Goal: Answer question/provide support

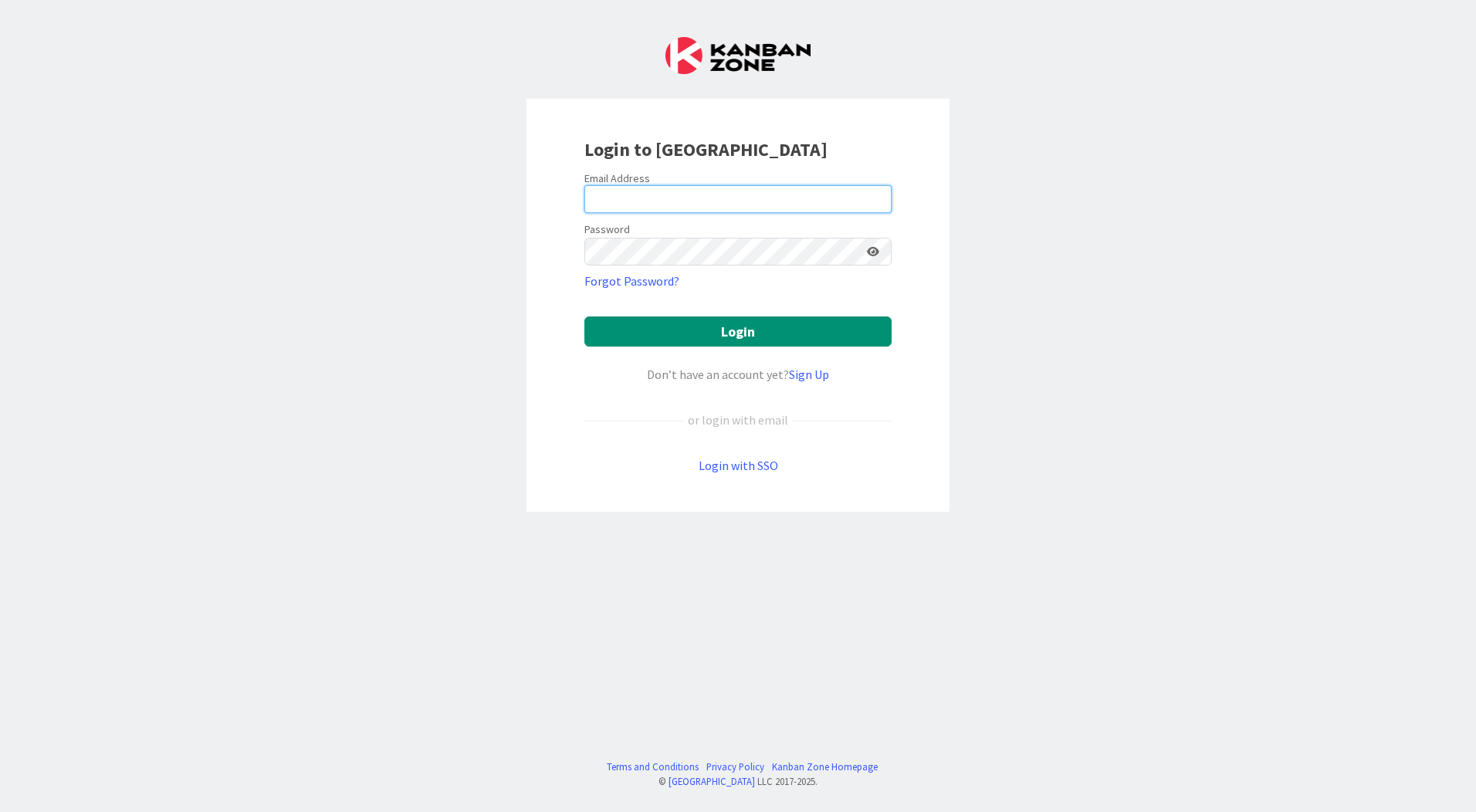
click at [620, 185] on input "email" at bounding box center [738, 199] width 308 height 28
type input "[EMAIL_ADDRESS][PERSON_NAME][DOMAIN_NAME]"
click at [875, 249] on icon at bounding box center [873, 251] width 12 height 11
click at [855, 252] on keeper-lock "Open Keeper Popup" at bounding box center [851, 251] width 18 height 18
click at [584, 316] on button "Login" at bounding box center [738, 331] width 308 height 30
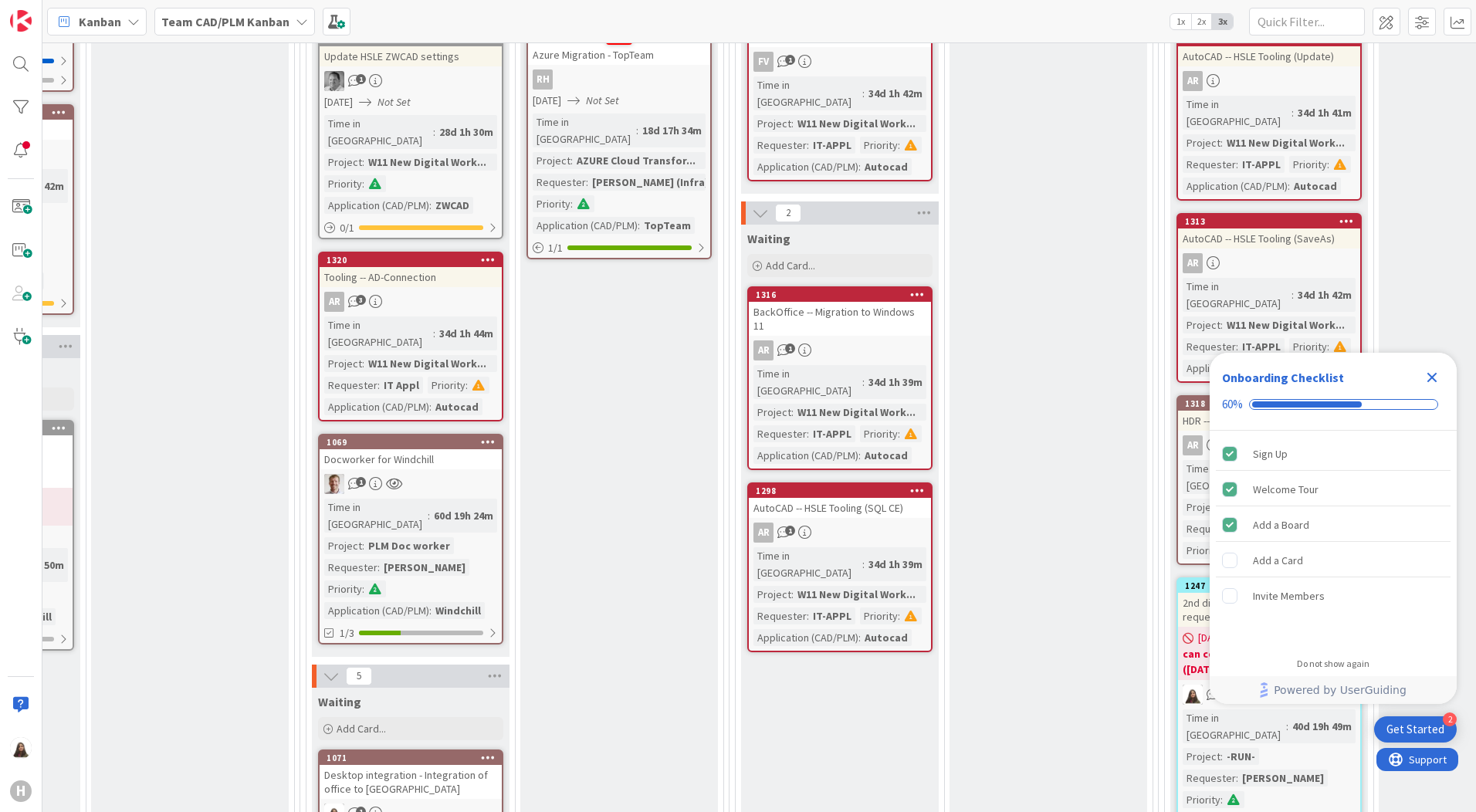
scroll to position [1929, 429]
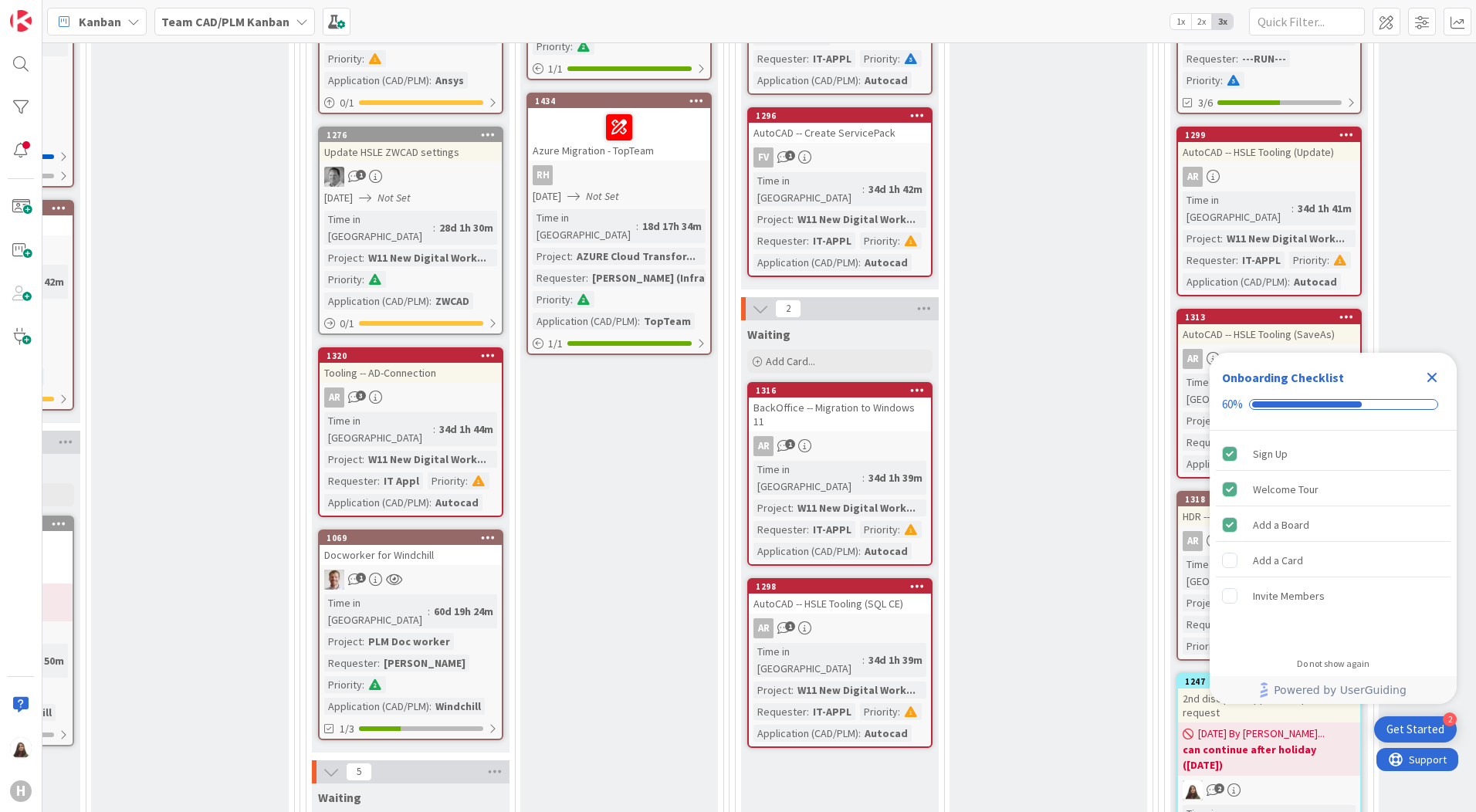
click at [441, 545] on div "Docworker for Windchill" at bounding box center [410, 555] width 182 height 20
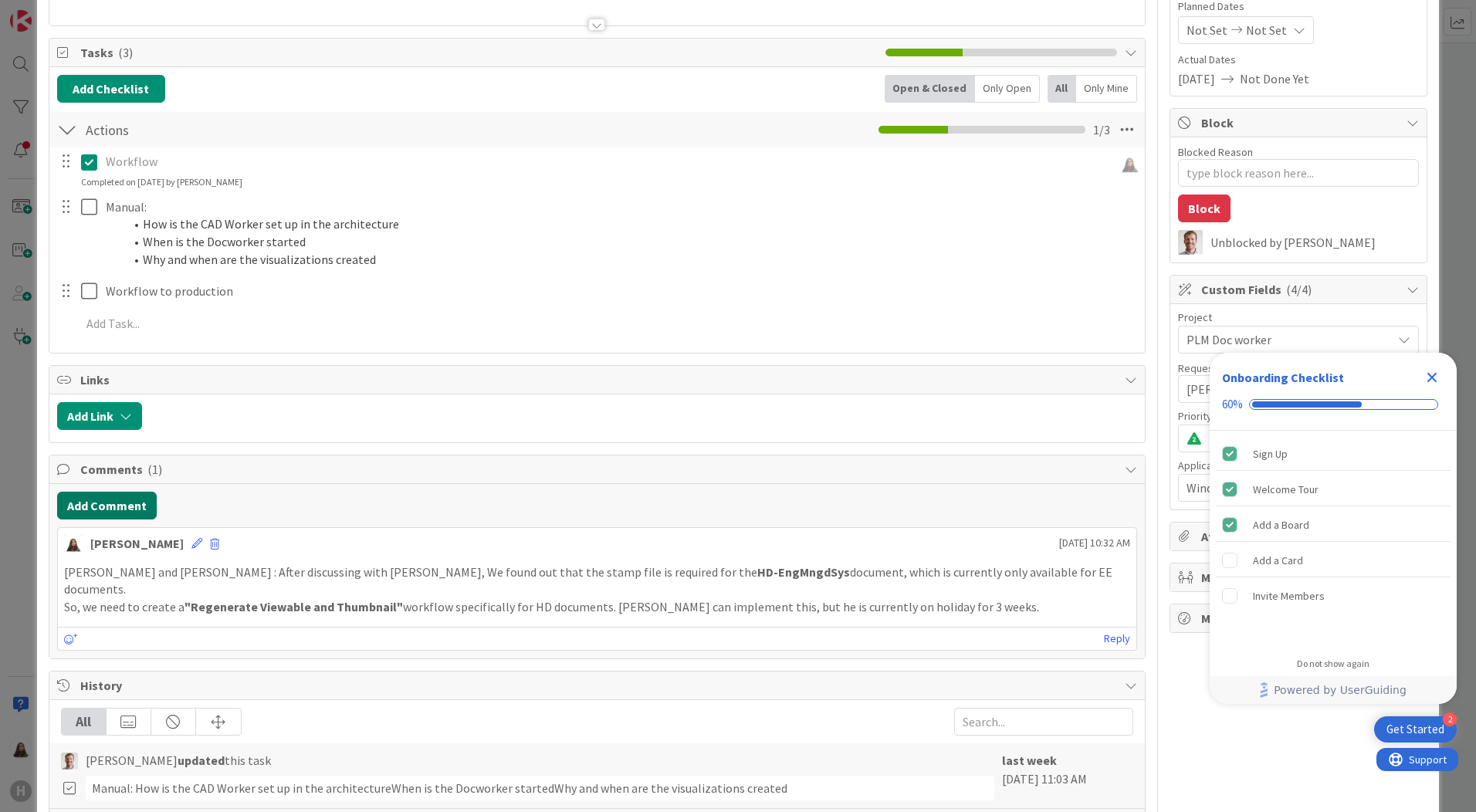
scroll to position [155, 0]
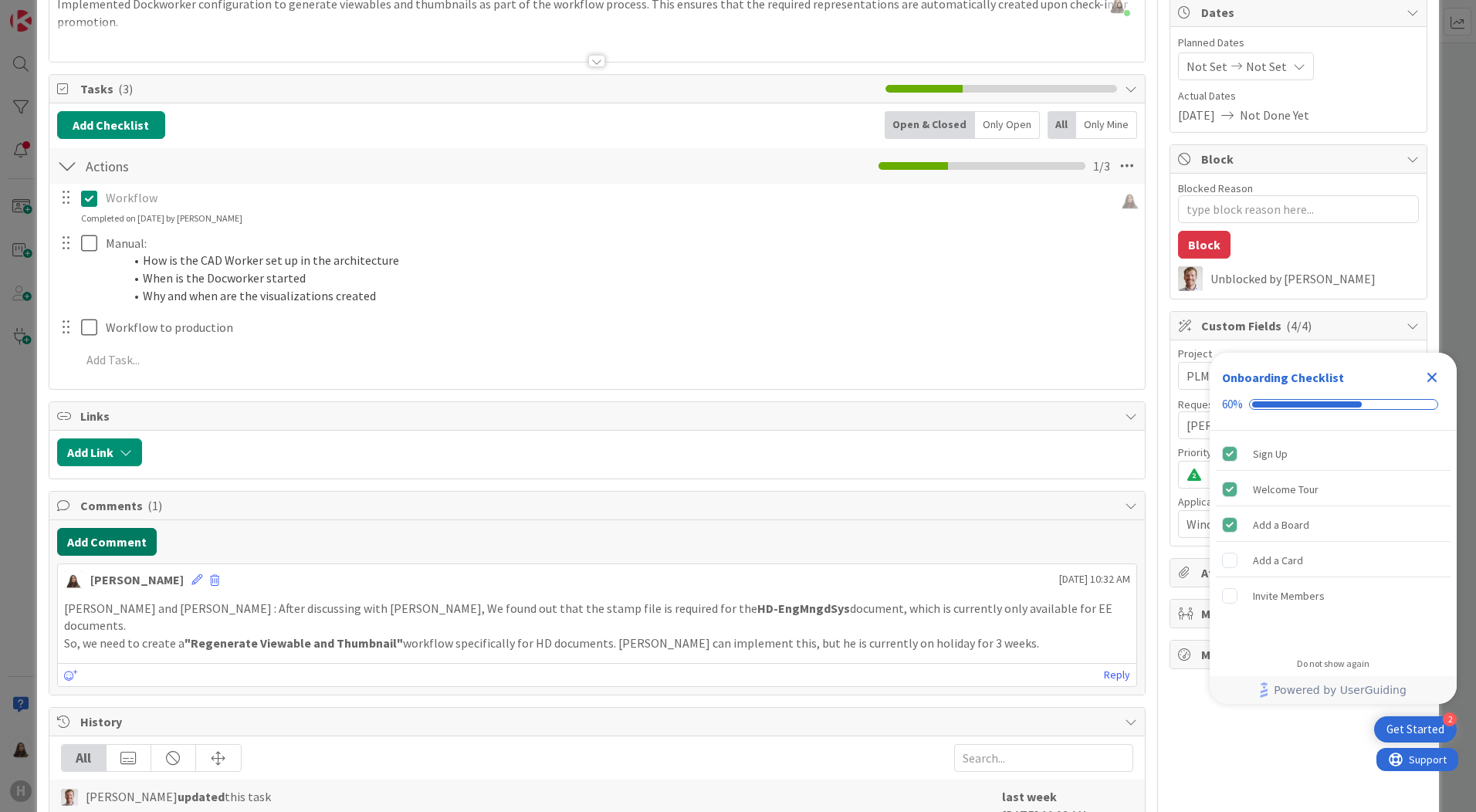
click at [107, 543] on button "Add Comment" at bounding box center [106, 542] width 99 height 28
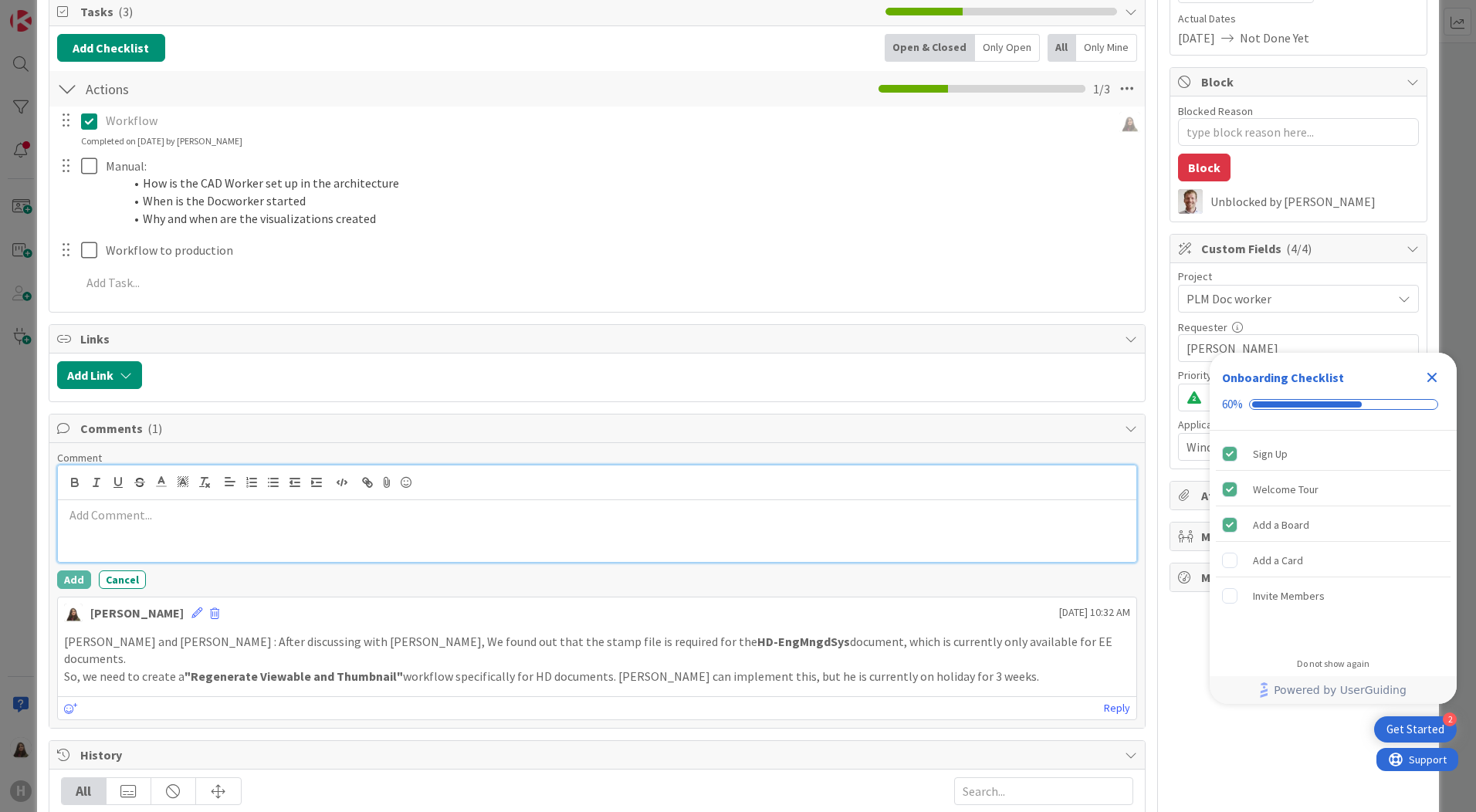
scroll to position [232, 0]
click at [123, 523] on p at bounding box center [597, 515] width 1066 height 18
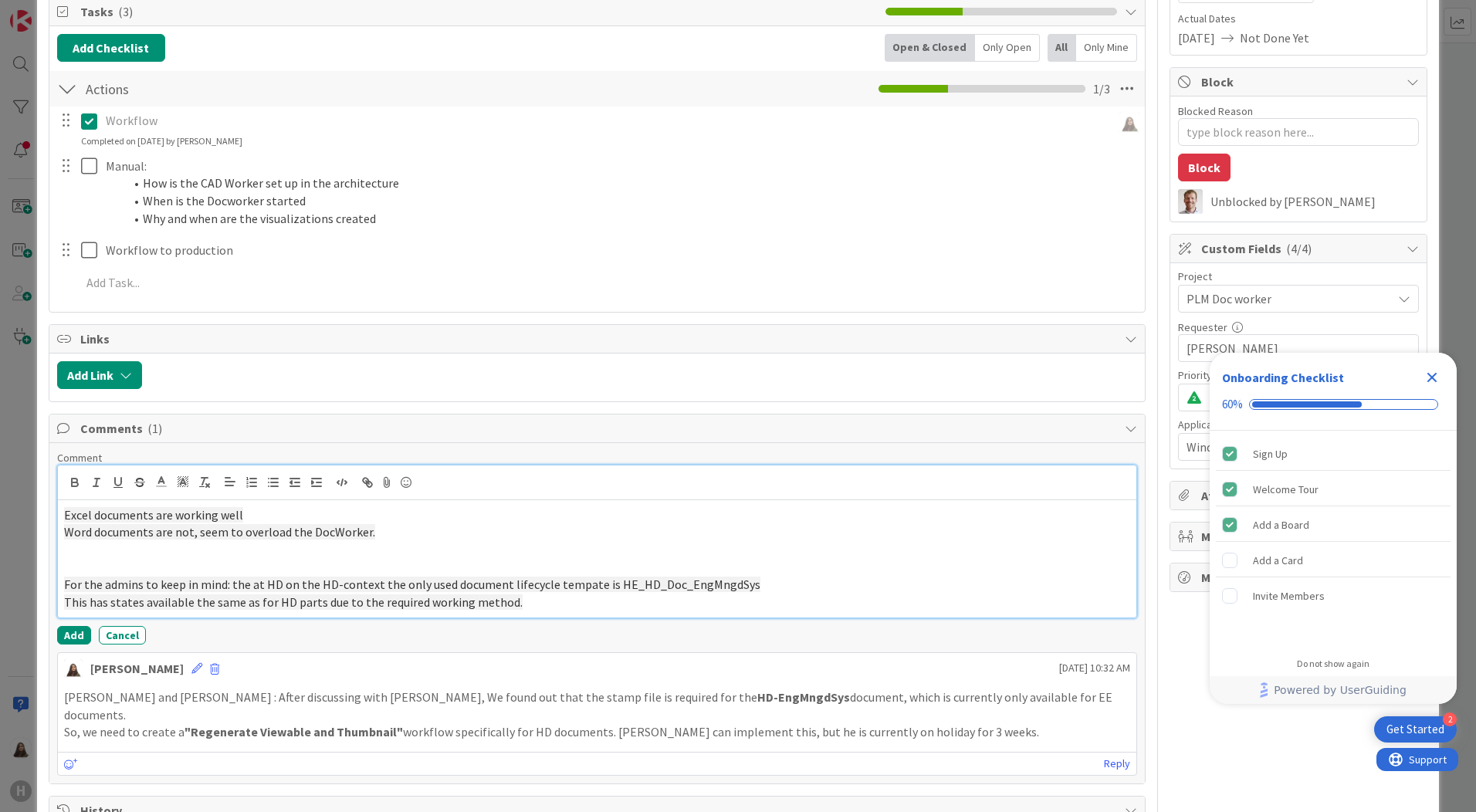
click at [61, 513] on div "Excel documents are working well Word documents are not, seem to overload the D…" at bounding box center [597, 559] width 1078 height 117
click at [391, 525] on p "Word documents are not, seem to overload the DocWorker." at bounding box center [597, 532] width 1066 height 18
drag, startPoint x: 225, startPoint y: 585, endPoint x: 61, endPoint y: 588, distance: 164.0
click at [61, 588] on div "Excel documents are working well Word documents are not, seem to overload the D…" at bounding box center [597, 559] width 1078 height 117
type textarea "x"
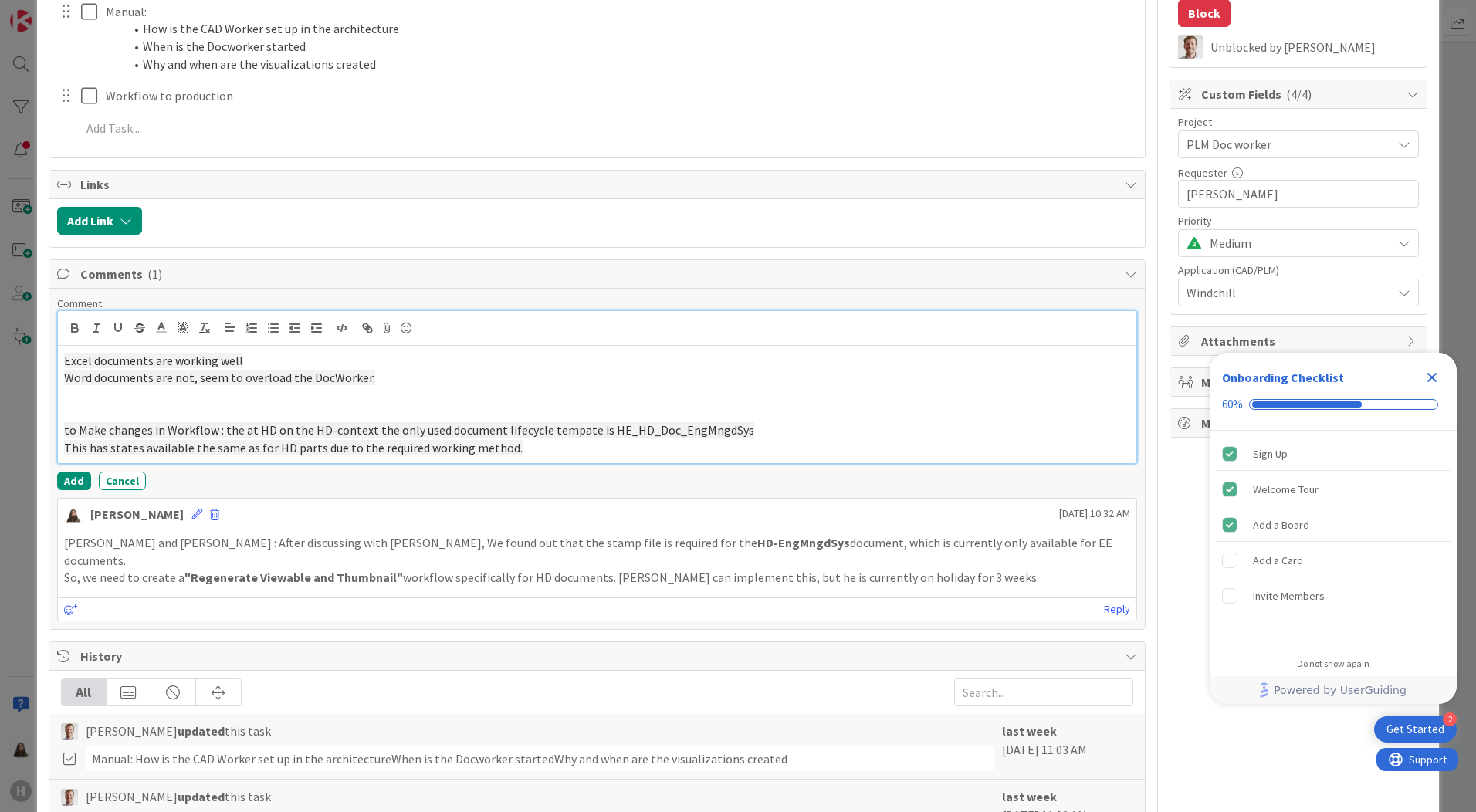
scroll to position [308, 0]
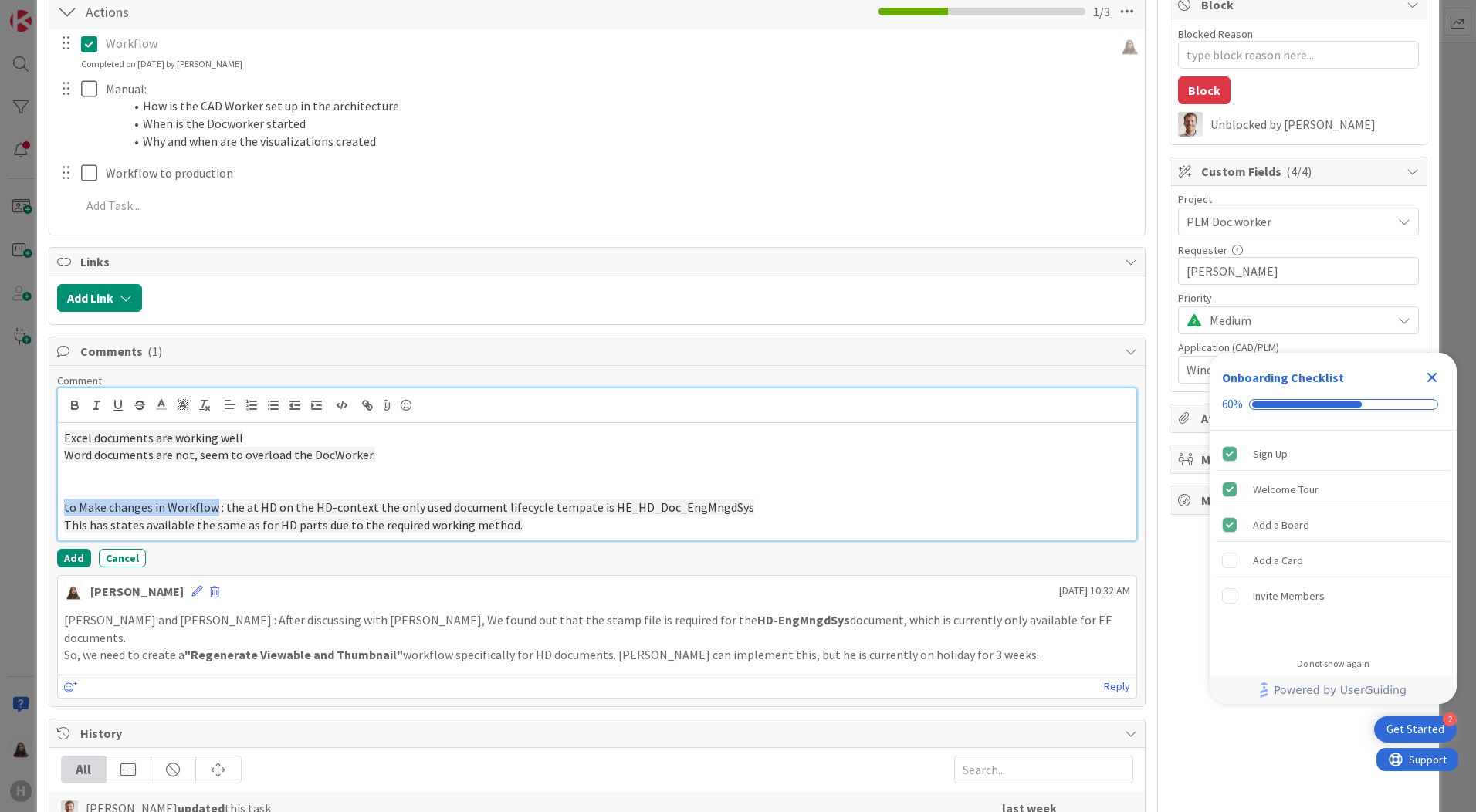
drag, startPoint x: 213, startPoint y: 507, endPoint x: 61, endPoint y: 501, distance: 152.1
click at [61, 501] on div "Excel documents are working well Word documents are not, seem to overload the D…" at bounding box center [597, 482] width 1078 height 117
click at [71, 409] on icon "button" at bounding box center [75, 405] width 14 height 14
click at [333, 519] on span "This has states available the same as for HD parts due to the required working …" at bounding box center [293, 524] width 459 height 16
drag, startPoint x: 154, startPoint y: 508, endPoint x: 82, endPoint y: 505, distance: 72.1
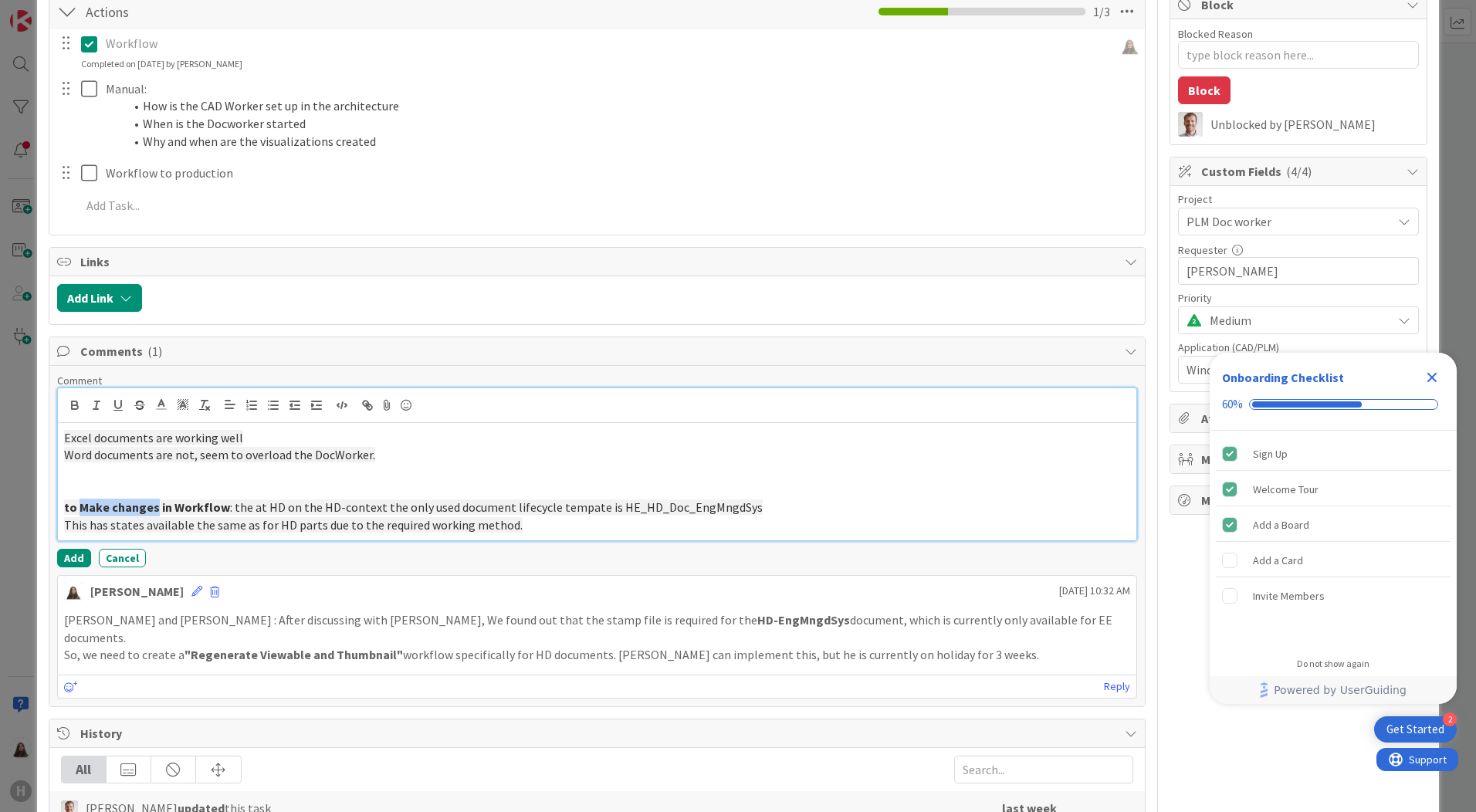
click at [82, 505] on strong "to Make changes in Workflow" at bounding box center [147, 507] width 166 height 16
click at [154, 503] on strong "to Make changes in Workflow" at bounding box center [147, 507] width 166 height 16
drag, startPoint x: 151, startPoint y: 507, endPoint x: 110, endPoint y: 508, distance: 41.0
click at [110, 508] on strong "to Make changes in Workflow" at bounding box center [147, 507] width 166 height 16
drag, startPoint x: 181, startPoint y: 507, endPoint x: 100, endPoint y: 508, distance: 81.0
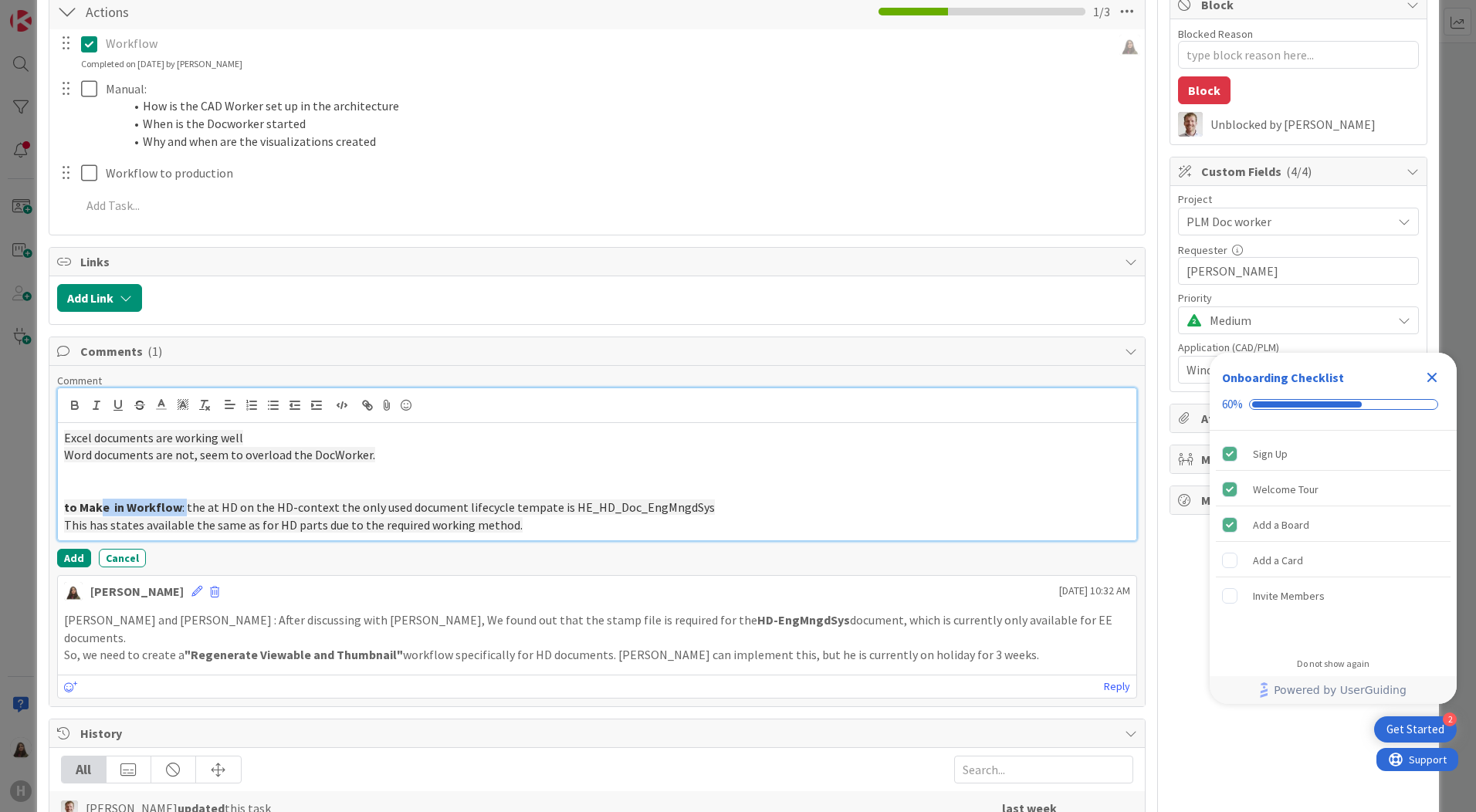
click at [100, 508] on p "to Make in Workflow : the at HD on the HD-context the only used document lifecy…" at bounding box center [597, 507] width 1066 height 18
click at [156, 509] on strong "to Make in Workflow" at bounding box center [123, 507] width 118 height 16
drag, startPoint x: 177, startPoint y: 509, endPoint x: 54, endPoint y: 505, distance: 123.1
click at [54, 505] on div "Comment Excel documents are working well Word documents are not, seem to overlo…" at bounding box center [597, 536] width 1096 height 340
click at [247, 509] on p "A new workflow needs to be created. : the at HD on the HD-context the only used…" at bounding box center [597, 507] width 1066 height 18
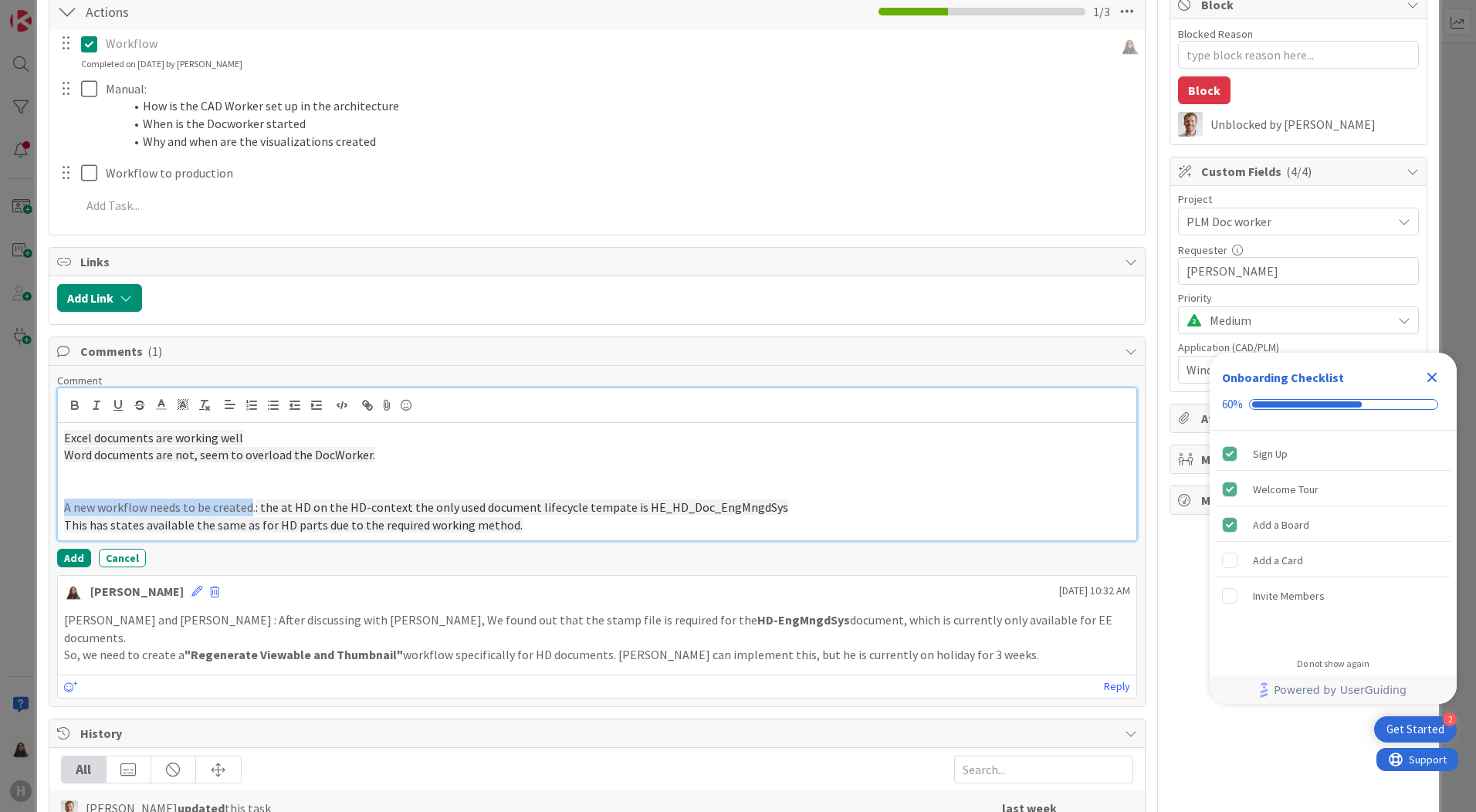
drag, startPoint x: 249, startPoint y: 508, endPoint x: 50, endPoint y: 500, distance: 199.2
click at [50, 500] on div "Comment Excel documents are working well Word documents are not, seem to overlo…" at bounding box center [597, 536] width 1096 height 340
click at [69, 409] on icon "button" at bounding box center [75, 405] width 14 height 14
click at [545, 523] on p "This has states available the same as for HD parts due to the required working …" at bounding box center [597, 525] width 1066 height 18
click at [259, 510] on p "A new workflow needs to be created . : the at HD on the HD-context the only use…" at bounding box center [597, 507] width 1066 height 18
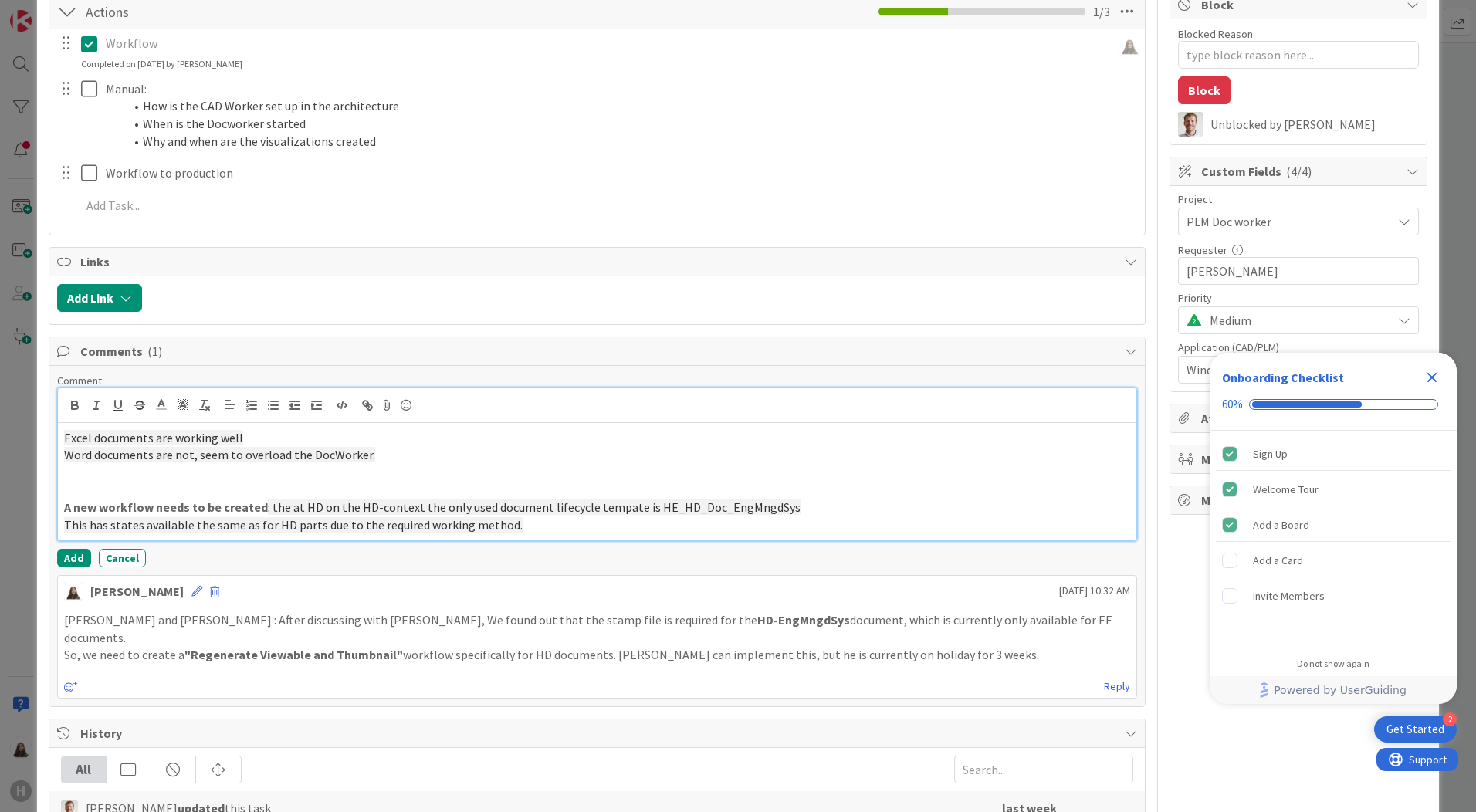
click at [282, 509] on span ": the at HD on the HD-context the only used document lifecycle tempate is HE_HD…" at bounding box center [534, 507] width 532 height 16
click at [61, 503] on div "Excel documents are working well Word documents are not, seem to overload the D…" at bounding box center [597, 482] width 1078 height 117
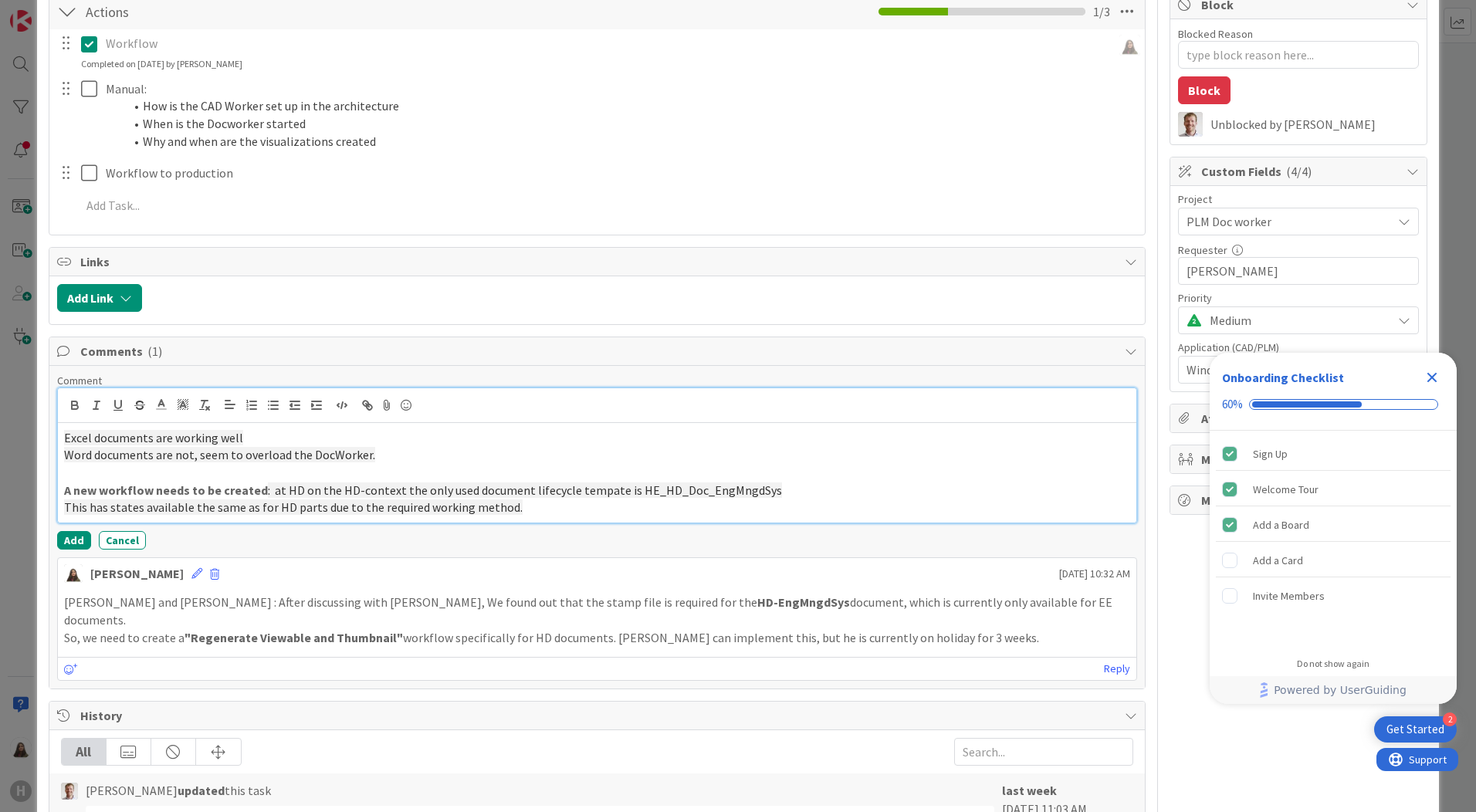
click at [64, 435] on span "Excel documents are working well" at bounding box center [153, 438] width 179 height 16
click at [273, 408] on icon "button" at bounding box center [273, 405] width 14 height 14
click at [64, 453] on span "Word documents are not, seem to overload the DocWorker." at bounding box center [219, 454] width 311 height 16
click at [270, 409] on icon "button" at bounding box center [273, 405] width 14 height 14
click at [101, 436] on span at bounding box center [101, 438] width 0 height 18
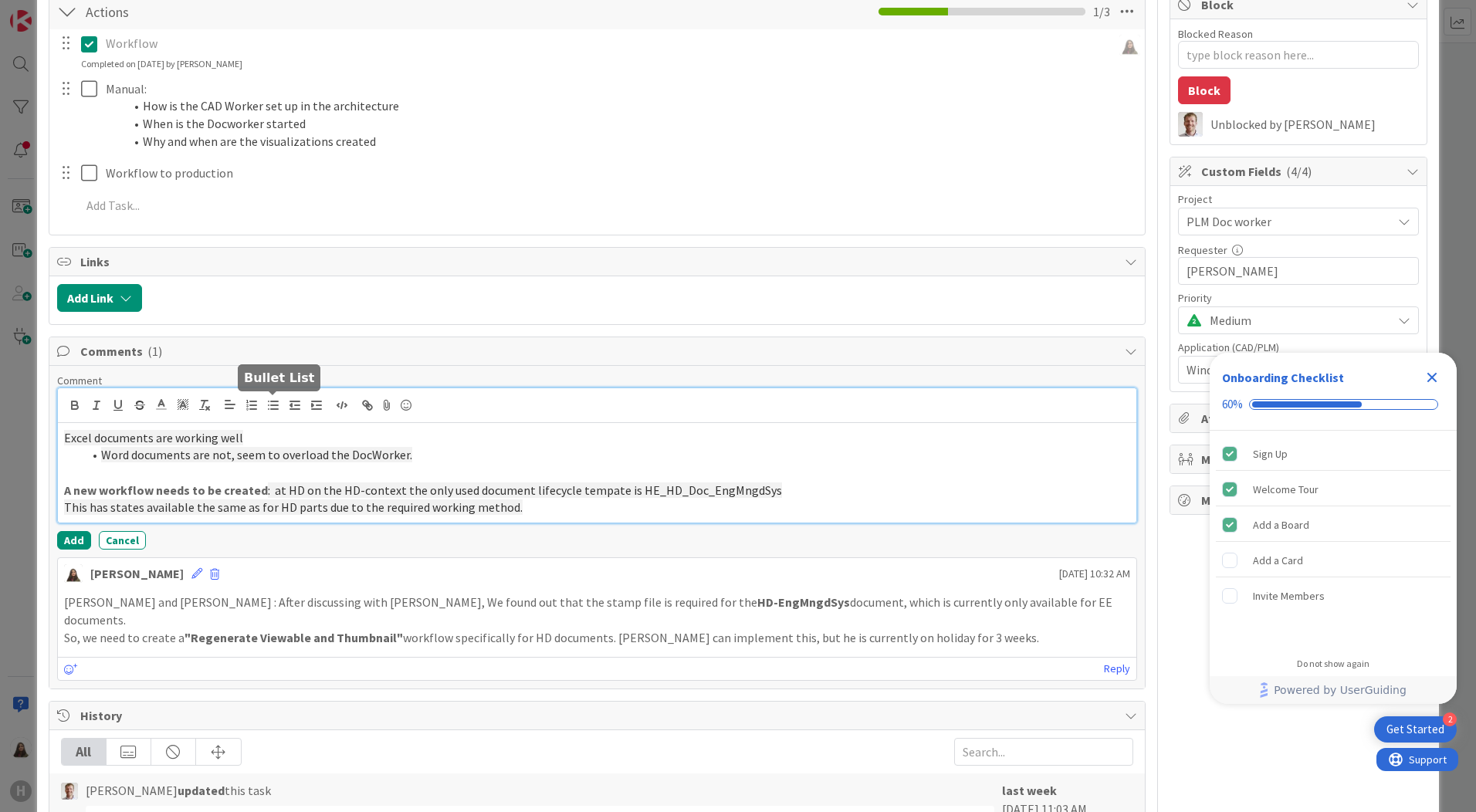
click at [267, 409] on icon "button" at bounding box center [273, 405] width 14 height 14
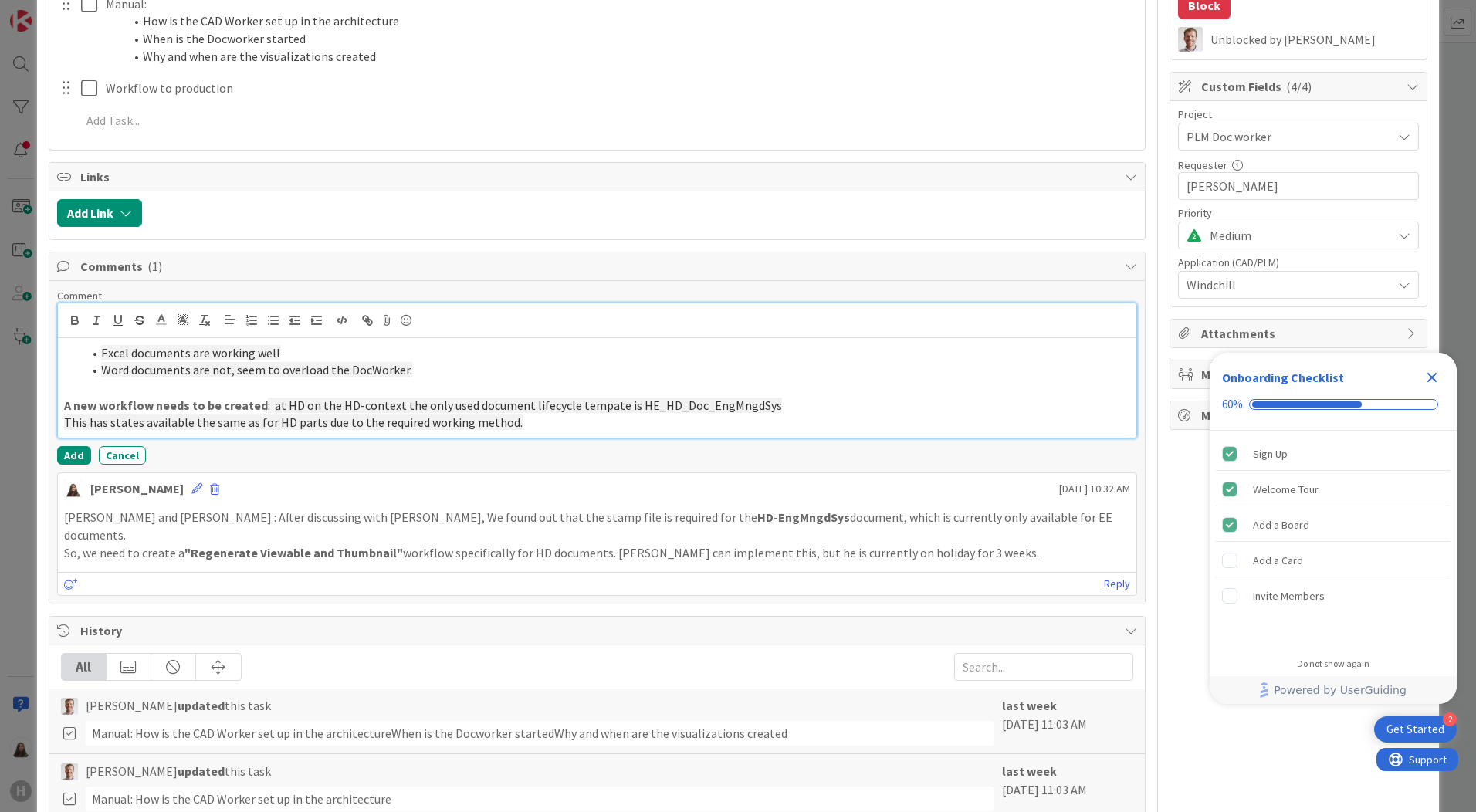
scroll to position [241, 0]
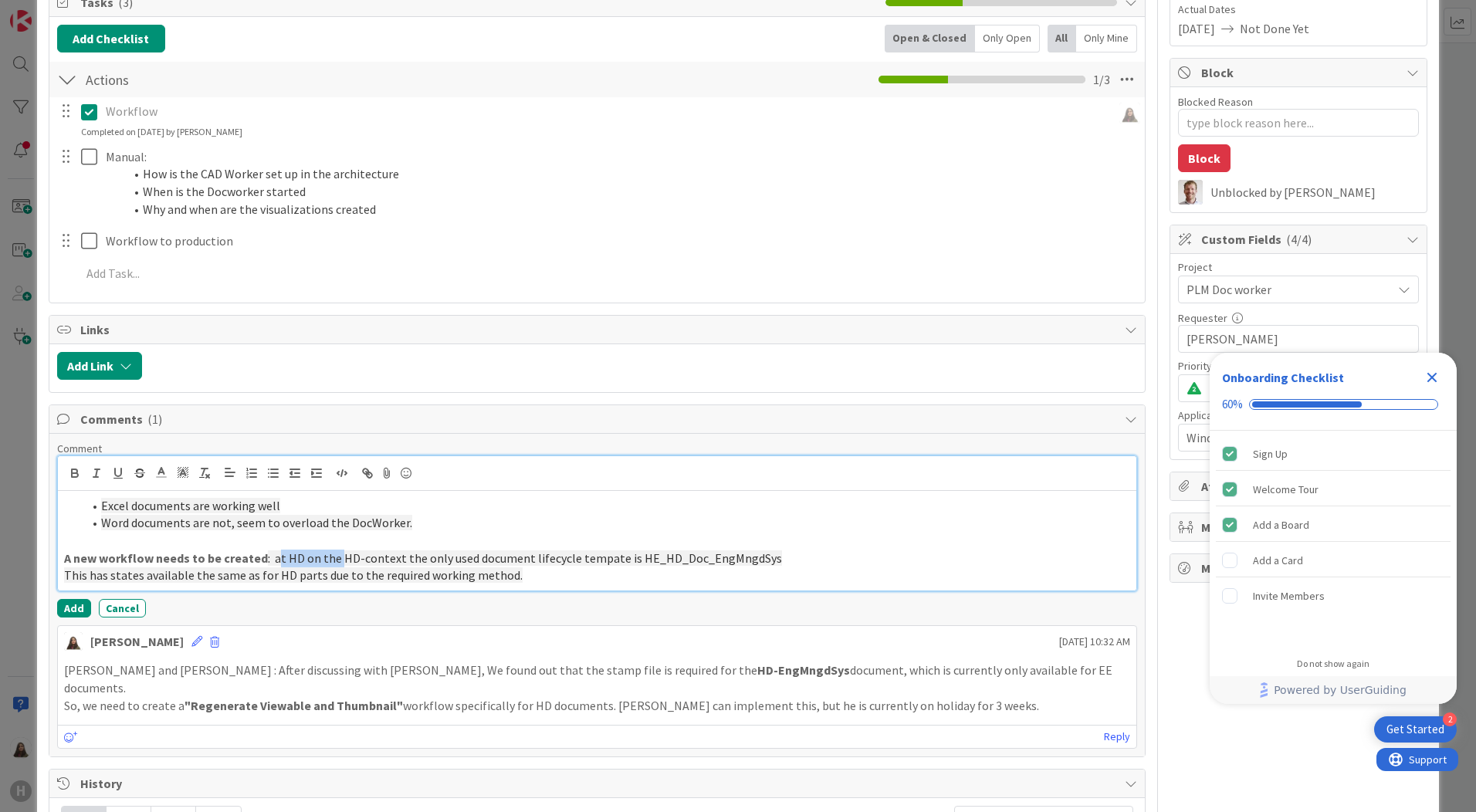
drag, startPoint x: 334, startPoint y: 557, endPoint x: 269, endPoint y: 558, distance: 65.0
click at [269, 558] on span ": at HD on the HD-context the only used document lifecycle tempate is HE_HD_Doc…" at bounding box center [525, 558] width 514 height 16
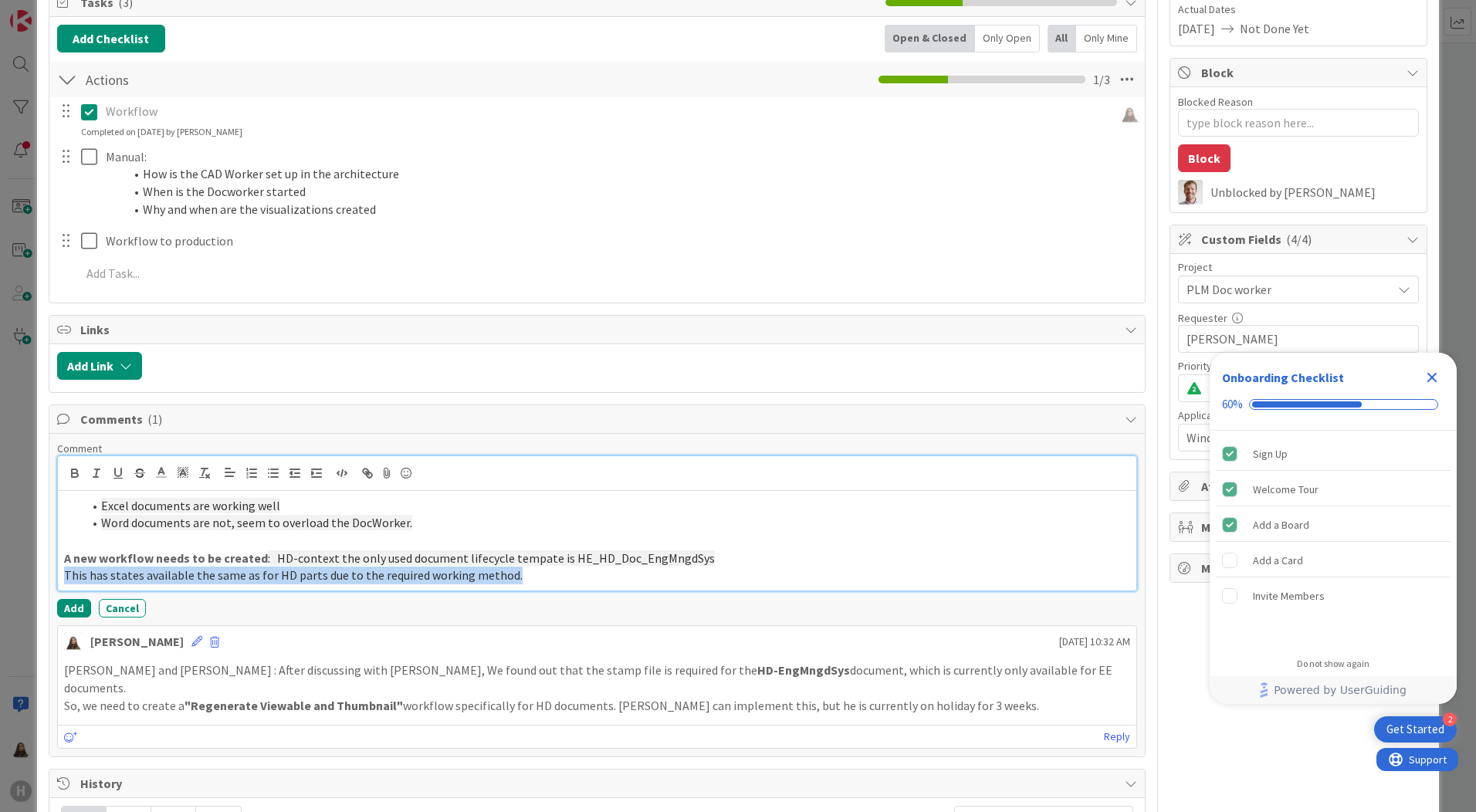
drag, startPoint x: 515, startPoint y: 576, endPoint x: 45, endPoint y: 575, distance: 470.0
click at [45, 575] on div "ID 1069 Team CAD/PLM Kanban Developing Title 23 / 128 Docworker for Windchill D…" at bounding box center [738, 486] width 1402 height 1412
click at [192, 576] on span "This has states available the same as for HD parts due to the required working …" at bounding box center [293, 575] width 459 height 16
click at [188, 577] on span "This has states available the same as for HD parts due to the required working …" at bounding box center [293, 575] width 459 height 16
click at [315, 577] on span "This has states available the same as for HD parts due to the required working …" at bounding box center [293, 575] width 459 height 16
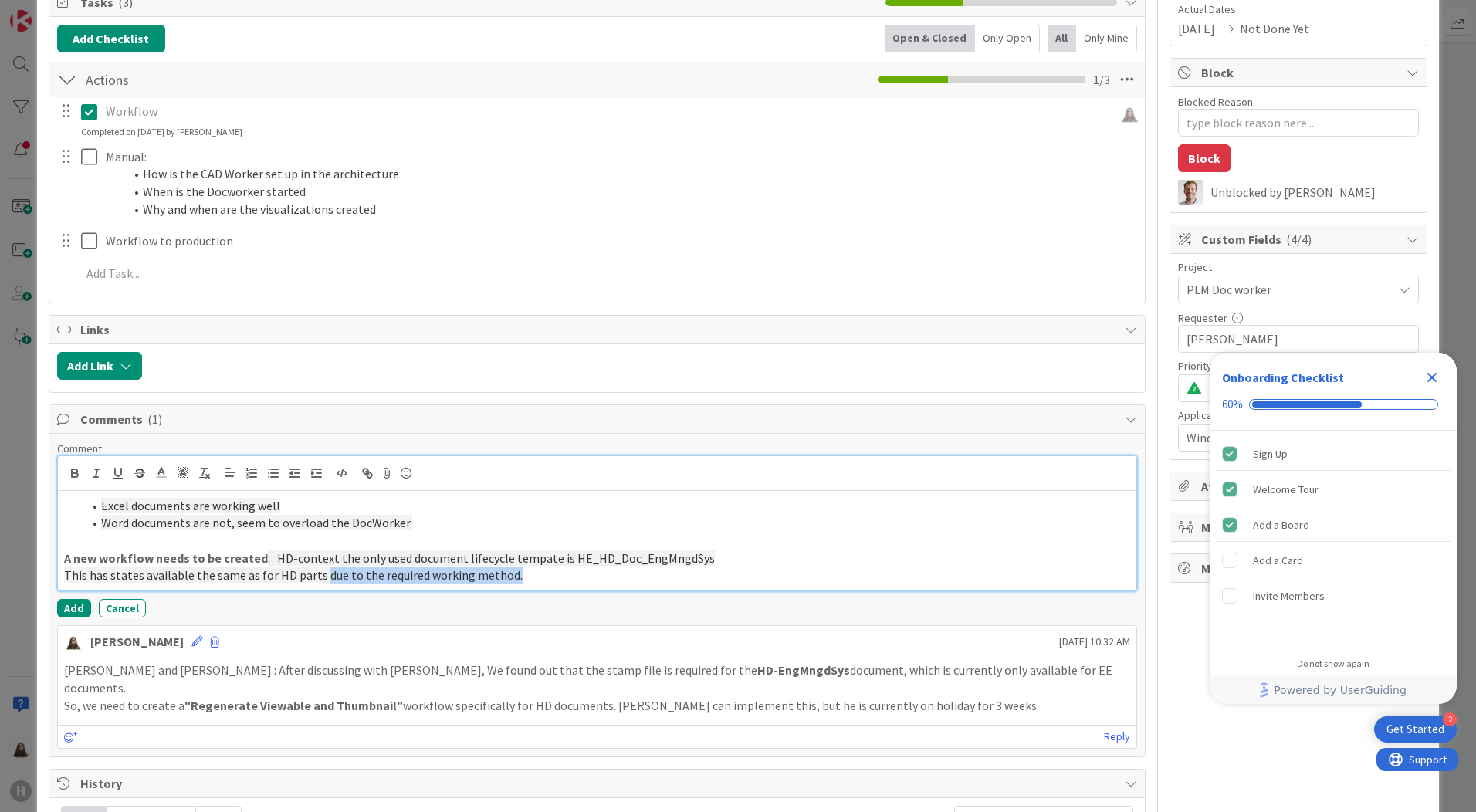
drag, startPoint x: 318, startPoint y: 574, endPoint x: 508, endPoint y: 577, distance: 190.0
click at [508, 577] on p "This has states available the same as for HD parts due to the required working …" at bounding box center [597, 575] width 1066 height 18
click at [526, 578] on p "This has states available the same as for HD parts due to the required working …" at bounding box center [597, 575] width 1066 height 18
drag, startPoint x: 315, startPoint y: 574, endPoint x: 288, endPoint y: 574, distance: 27.0
click at [288, 574] on span "This has states available the same as for HD parts due to the required working …" at bounding box center [293, 575] width 459 height 16
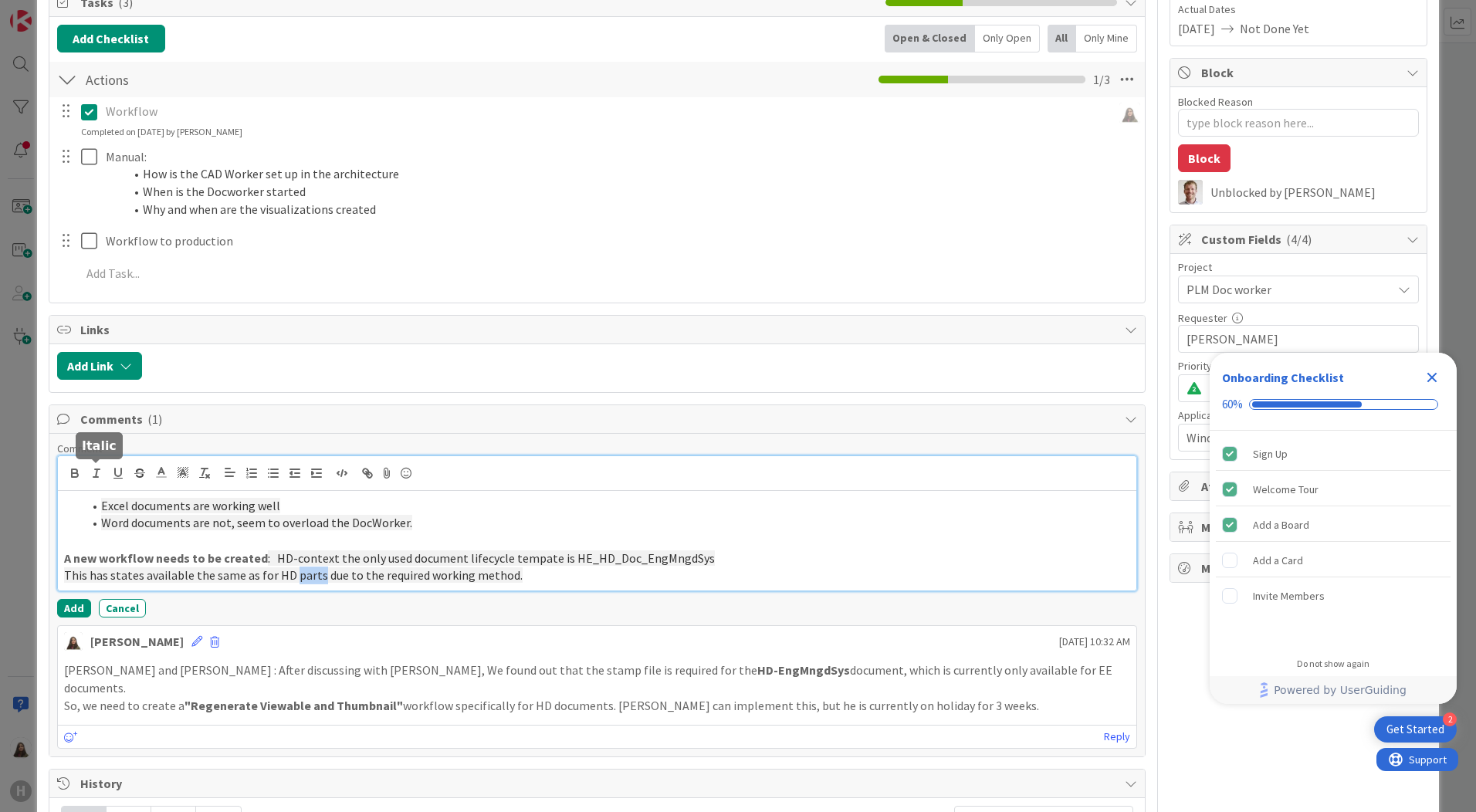
click at [98, 473] on icon "button" at bounding box center [97, 473] width 14 height 14
drag, startPoint x: 561, startPoint y: 558, endPoint x: 701, endPoint y: 558, distance: 140.0
click at [701, 558] on p "A new workflow needs to be created : HD-context the only used document lifecycl…" at bounding box center [597, 558] width 1066 height 18
click at [118, 476] on icon "button" at bounding box center [118, 472] width 6 height 8
drag, startPoint x: 288, startPoint y: 578, endPoint x: 315, endPoint y: 578, distance: 27.0
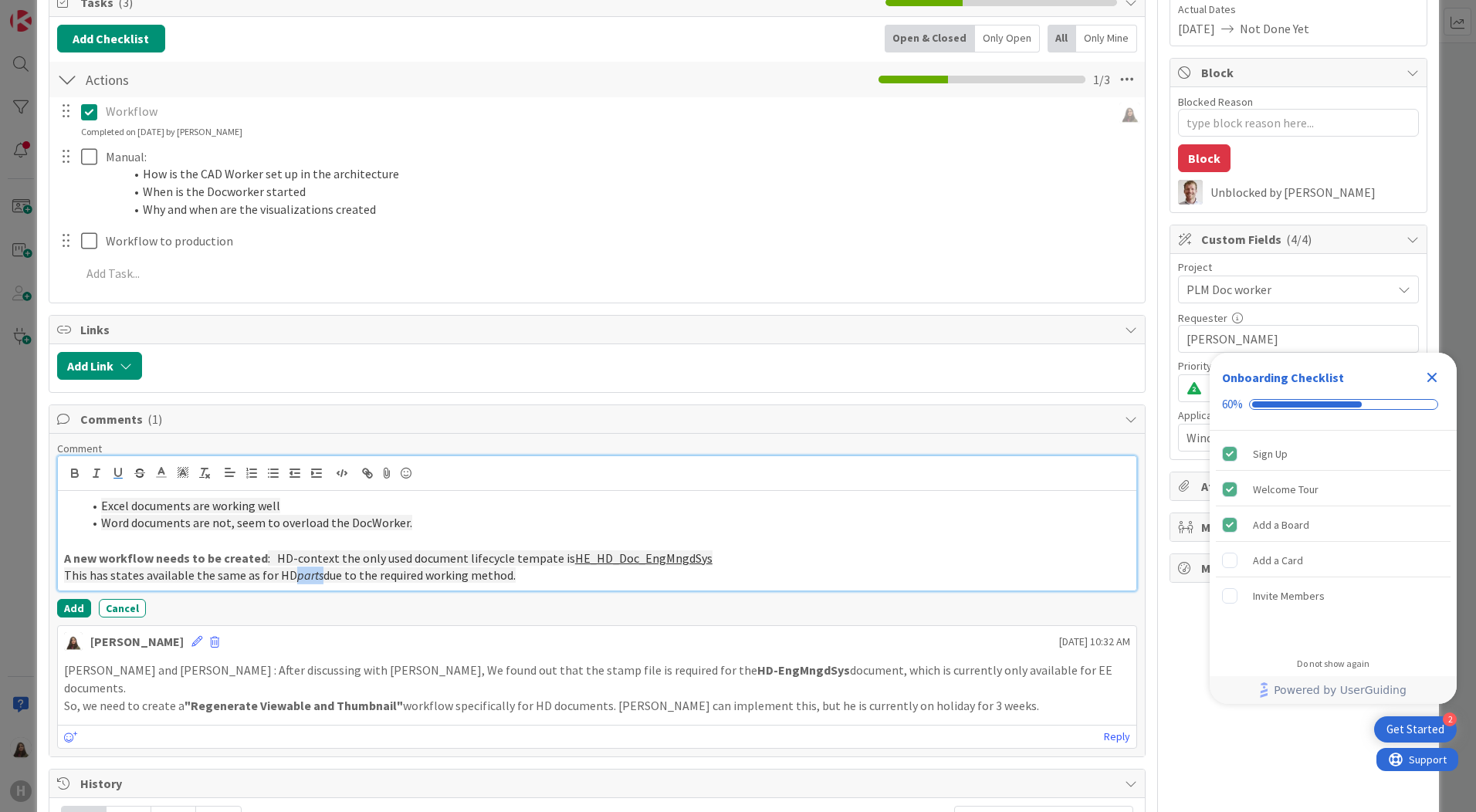
click at [315, 578] on p "This has states available the same as for HD parts due to the required working …" at bounding box center [597, 575] width 1066 height 18
drag, startPoint x: 302, startPoint y: 569, endPoint x: 99, endPoint y: 473, distance: 224.6
click at [99, 473] on icon "button" at bounding box center [97, 473] width 14 height 14
click at [124, 479] on icon "button" at bounding box center [118, 473] width 14 height 14
click at [546, 582] on p "This has states available the same as for HD parts due to the required working …" at bounding box center [597, 575] width 1066 height 18
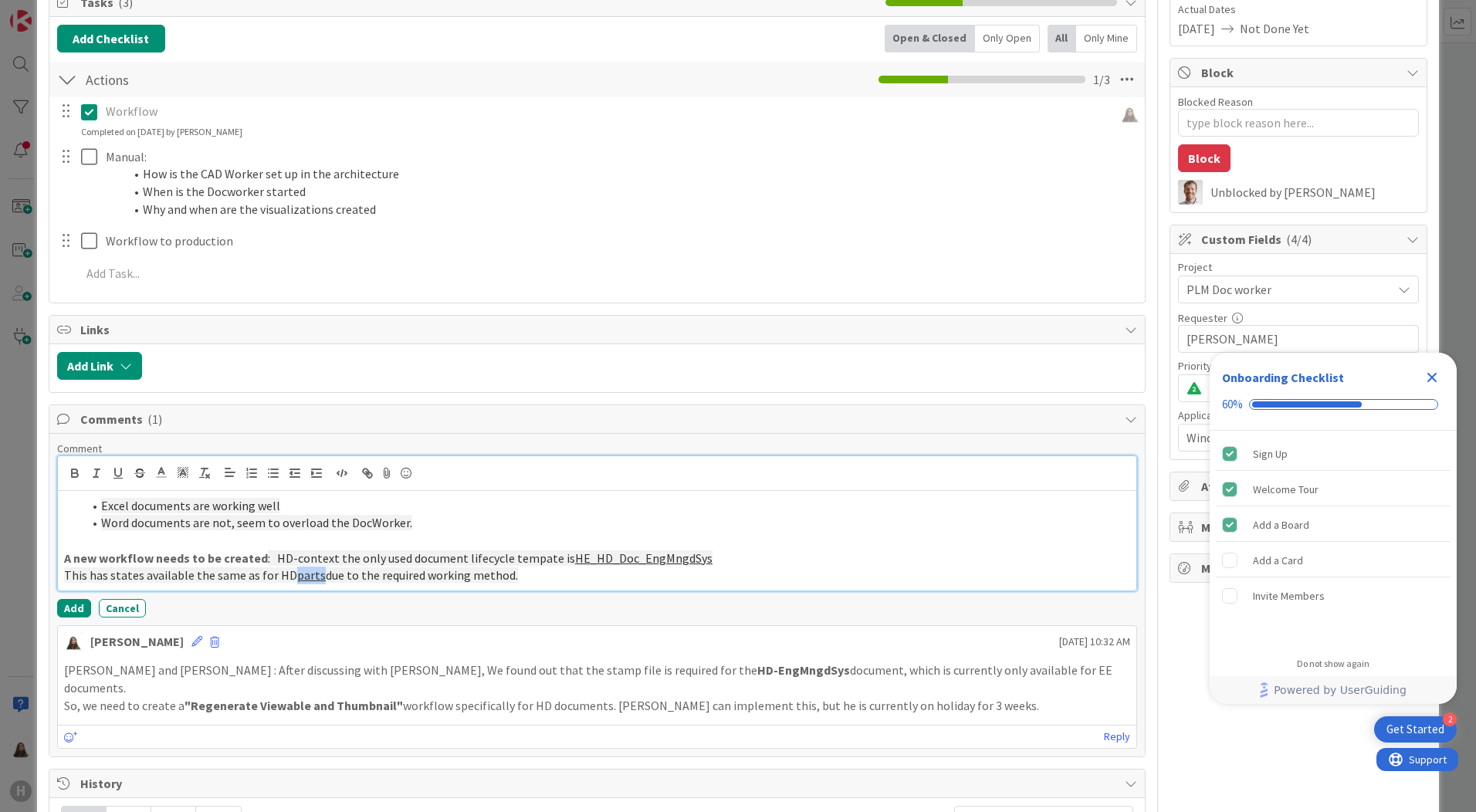
drag, startPoint x: 289, startPoint y: 577, endPoint x: 315, endPoint y: 577, distance: 26.0
click at [315, 577] on u "parts" at bounding box center [311, 575] width 29 height 16
click at [76, 475] on icon "button" at bounding box center [75, 473] width 14 height 14
drag, startPoint x: 601, startPoint y: 561, endPoint x: 620, endPoint y: 561, distance: 19.0
click at [620, 561] on u "HE_HD_Doc_EngMngdSys" at bounding box center [643, 558] width 137 height 16
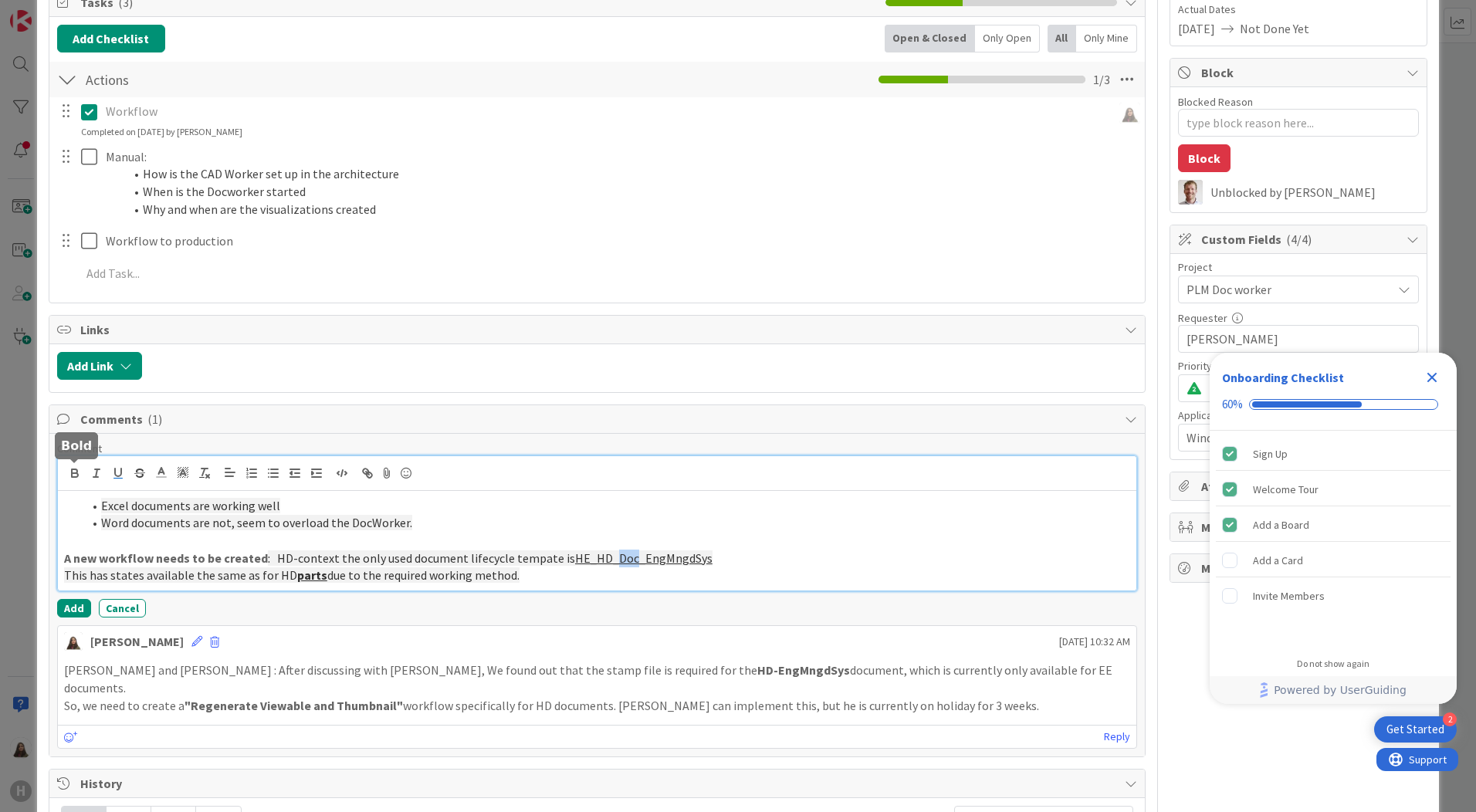
click at [72, 478] on icon "button" at bounding box center [75, 473] width 14 height 14
click at [563, 584] on p "This has states available the same as for HD parts due to the required working …" at bounding box center [597, 575] width 1066 height 18
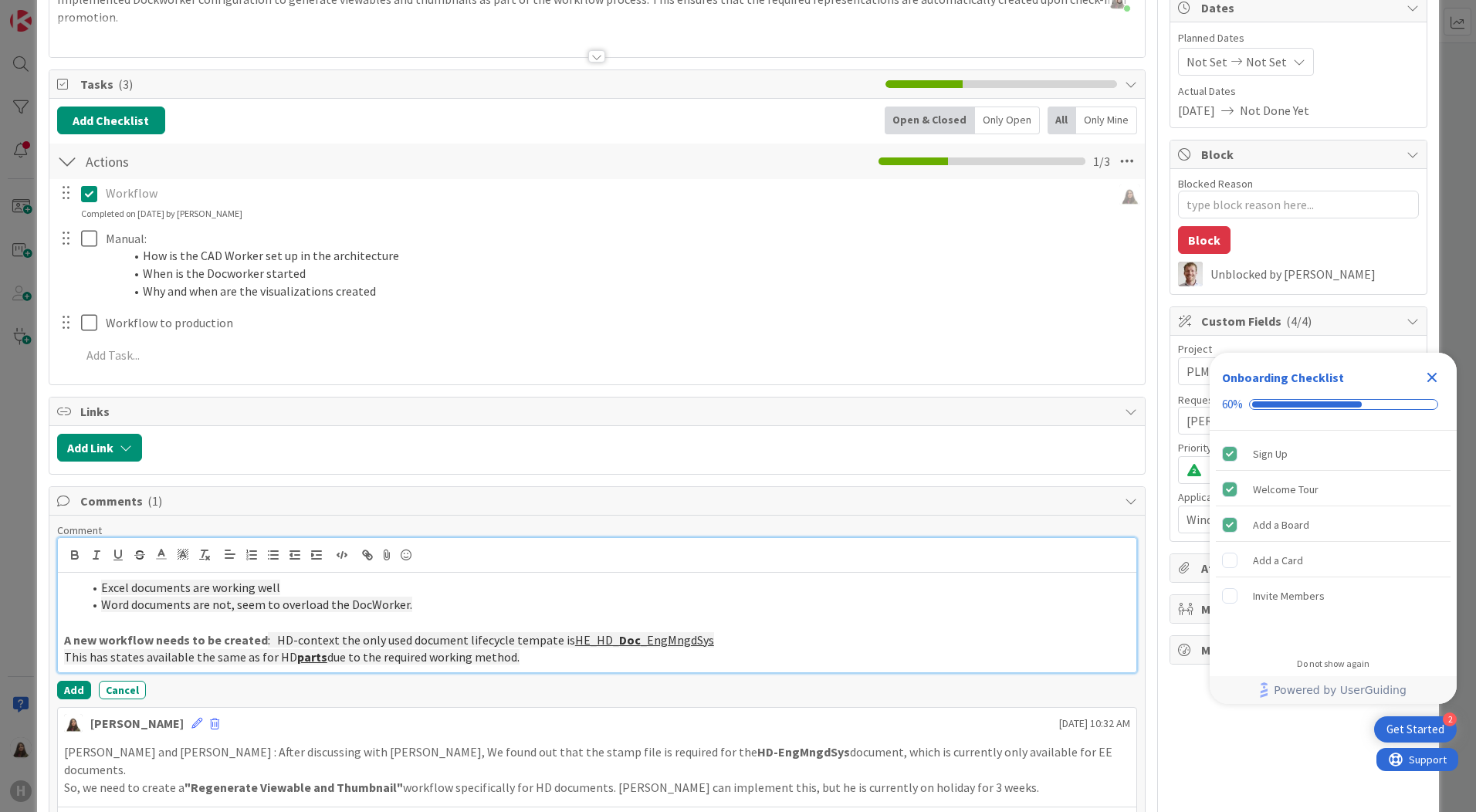
scroll to position [163, 0]
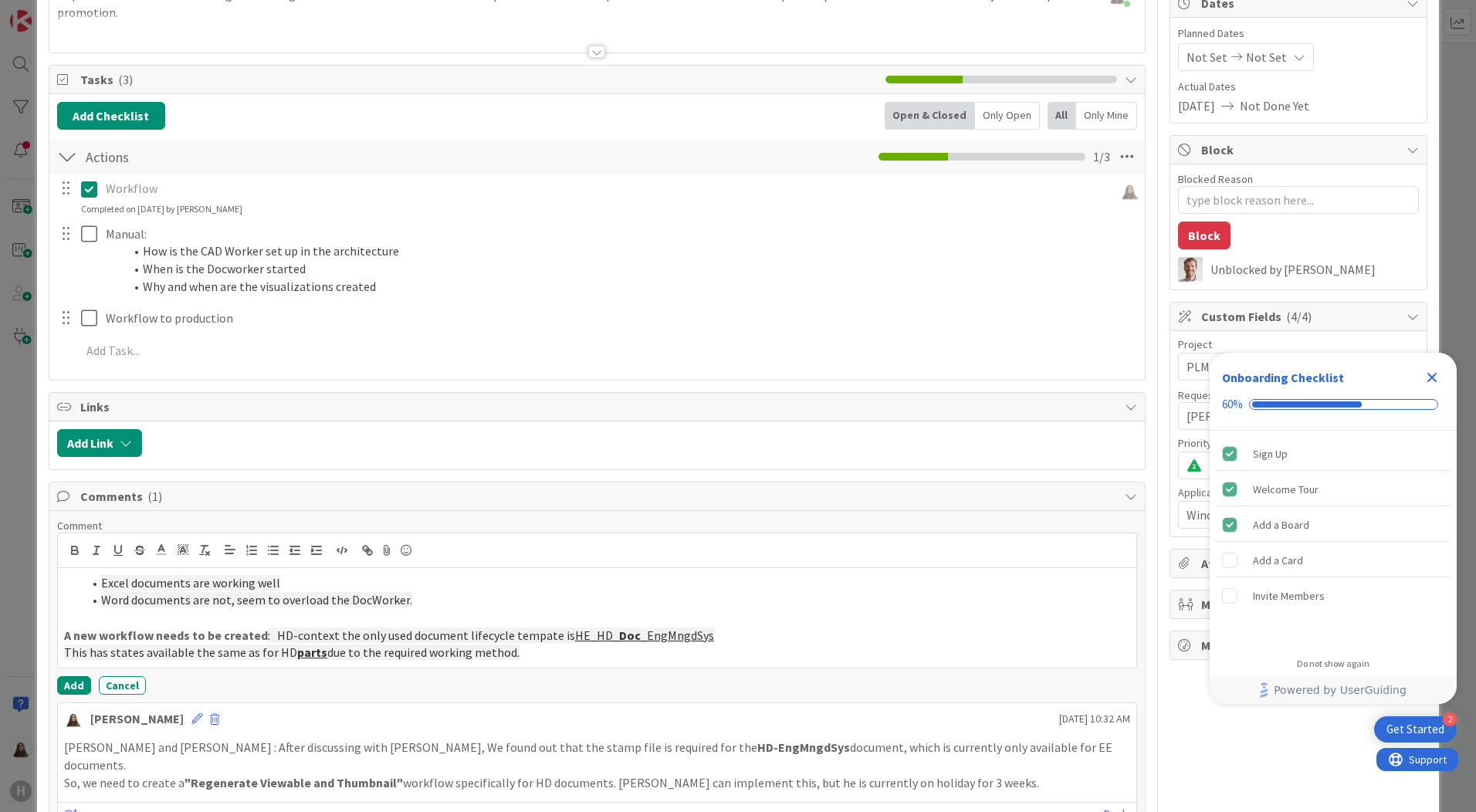
click at [68, 190] on div at bounding box center [66, 188] width 20 height 23
click at [89, 185] on icon at bounding box center [92, 188] width 23 height 18
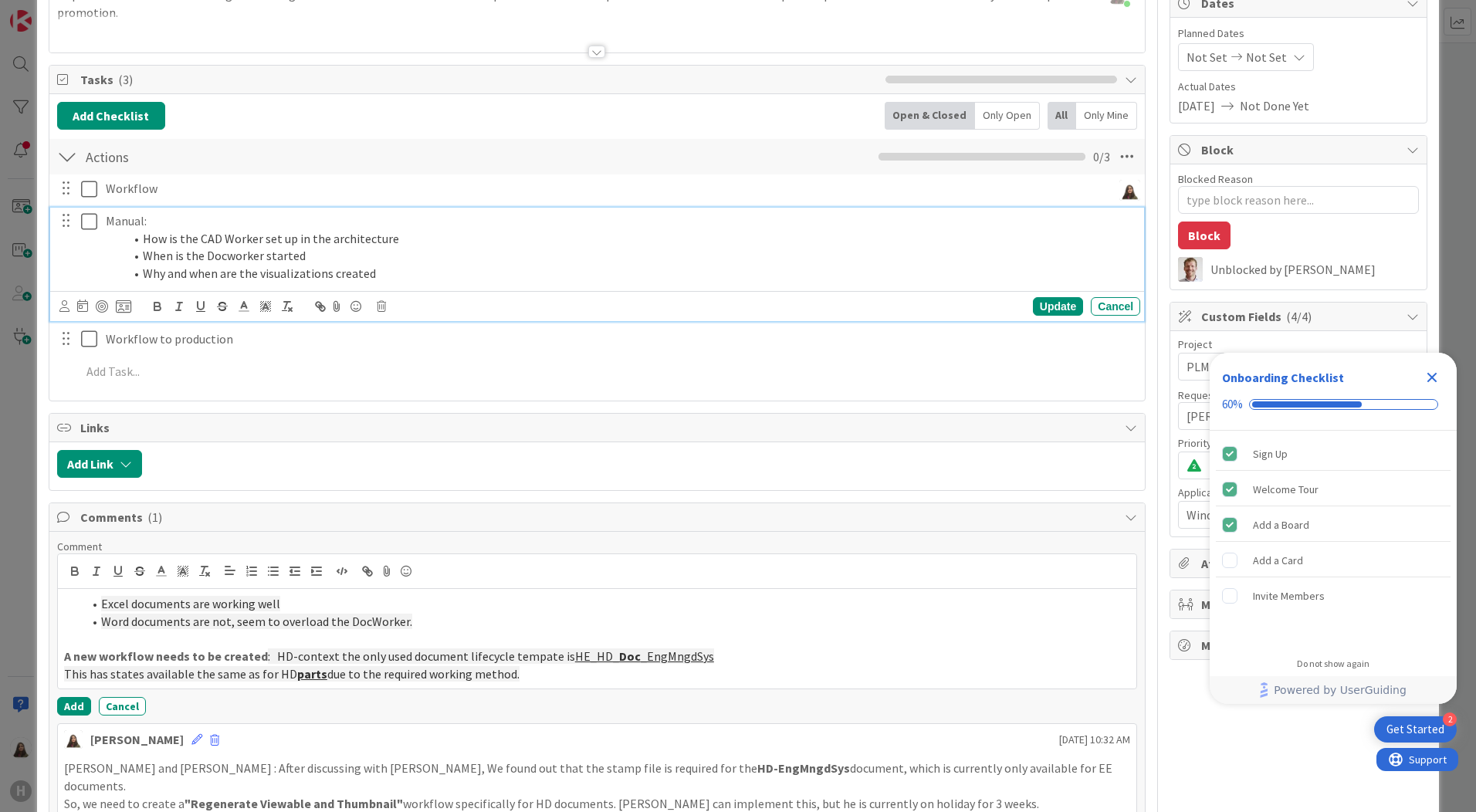
click at [472, 314] on div "Manual: How is the CAD Worker set up in the architecture When is the Docworker …" at bounding box center [597, 263] width 1094 height 113
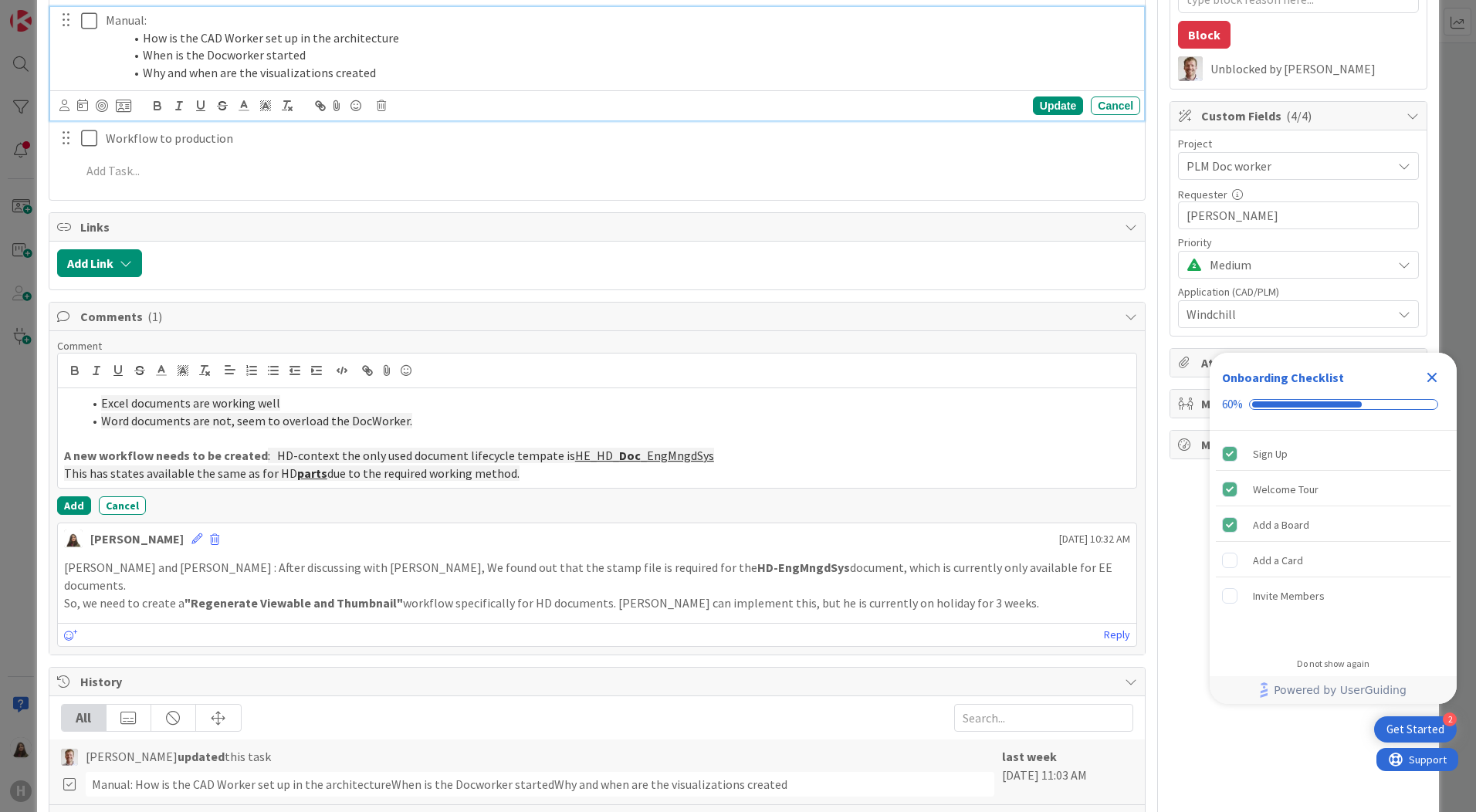
scroll to position [339, 0]
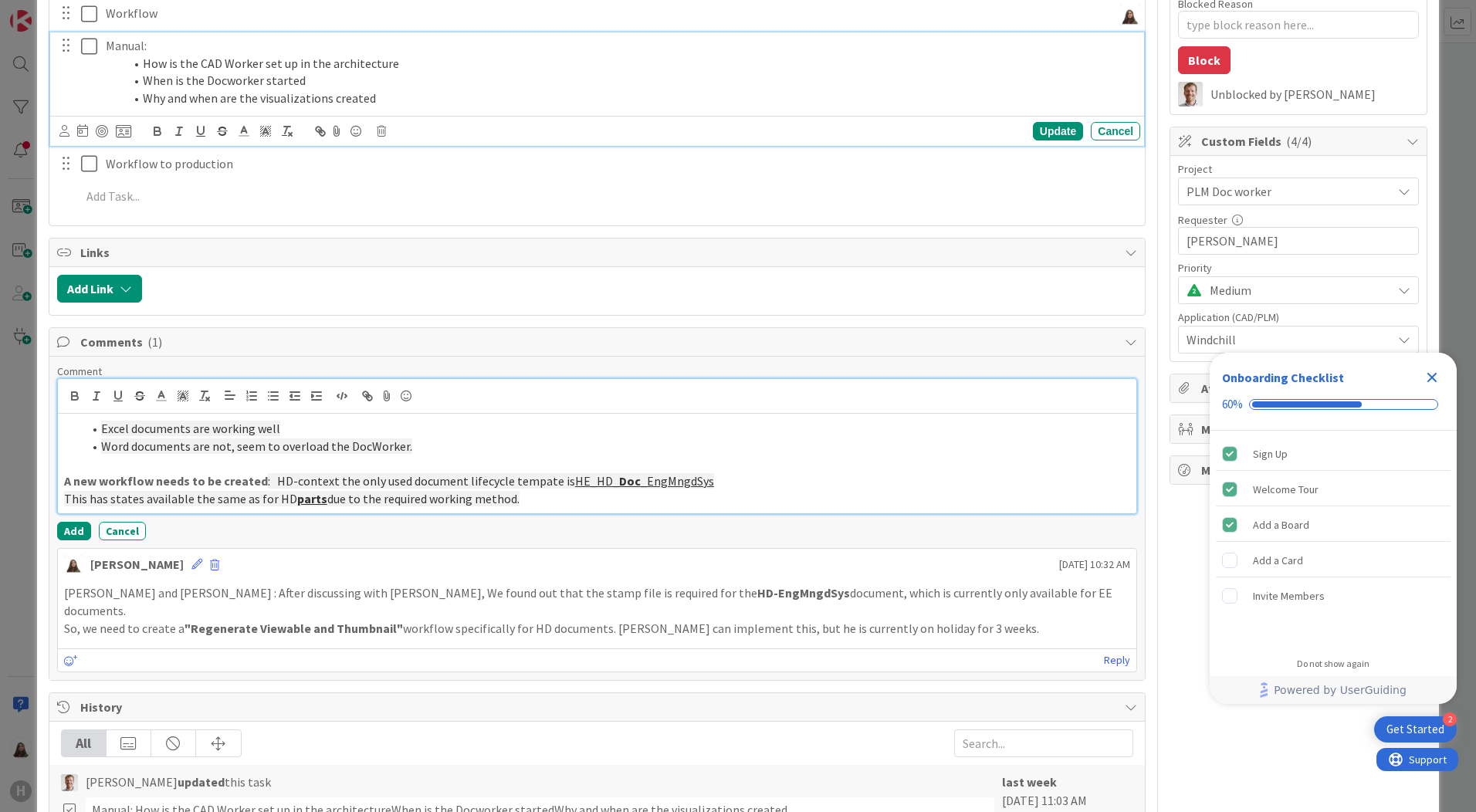
click at [525, 498] on p "This has states available the same as for HD parts due to the required working …" at bounding box center [597, 498] width 1066 height 18
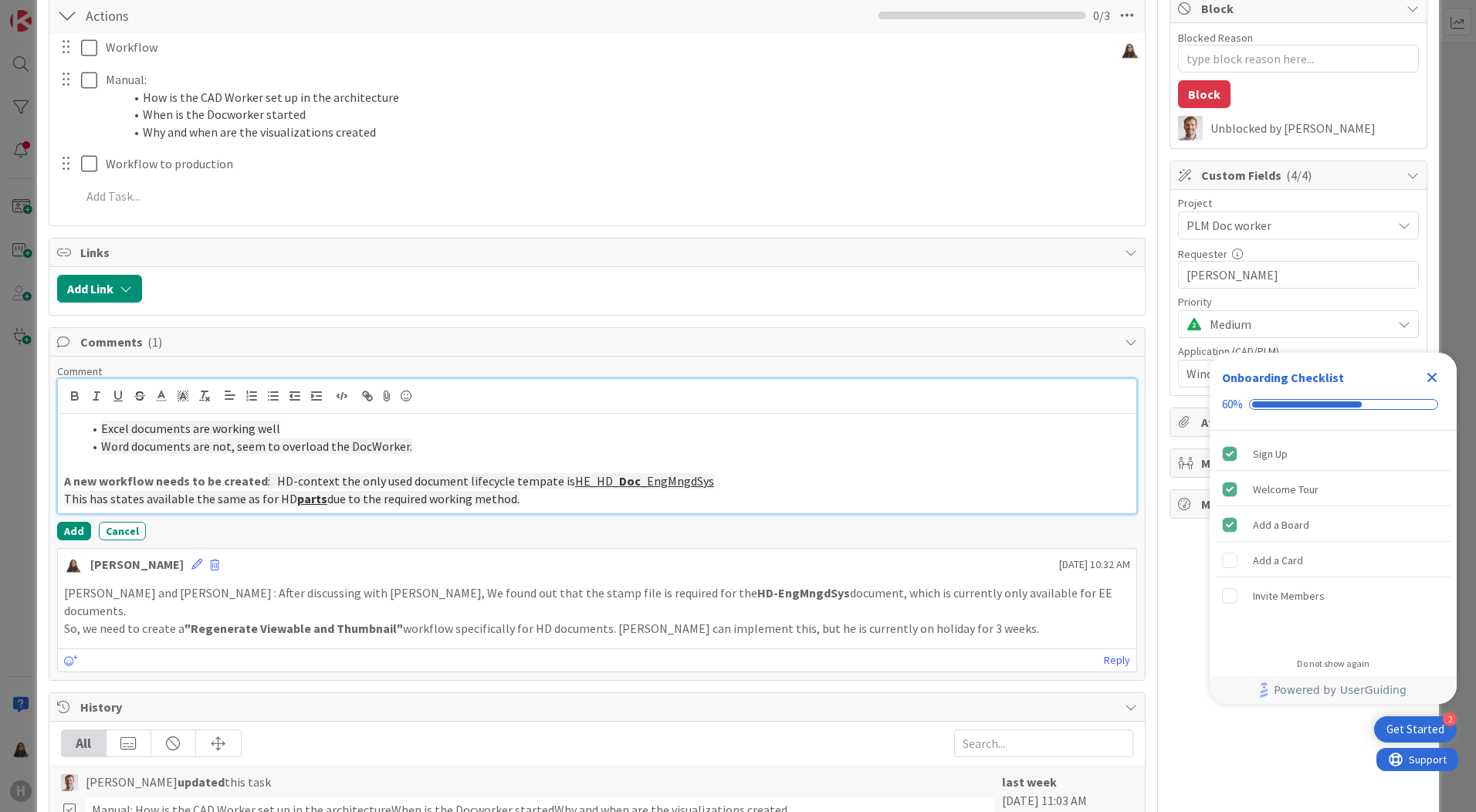
click at [424, 447] on li "Word documents are not, seem to overload the DocWorker." at bounding box center [607, 446] width 1047 height 18
click at [698, 482] on p "A new workflow needs to be created : HD-context the only used document lifecycl…" at bounding box center [597, 481] width 1066 height 18
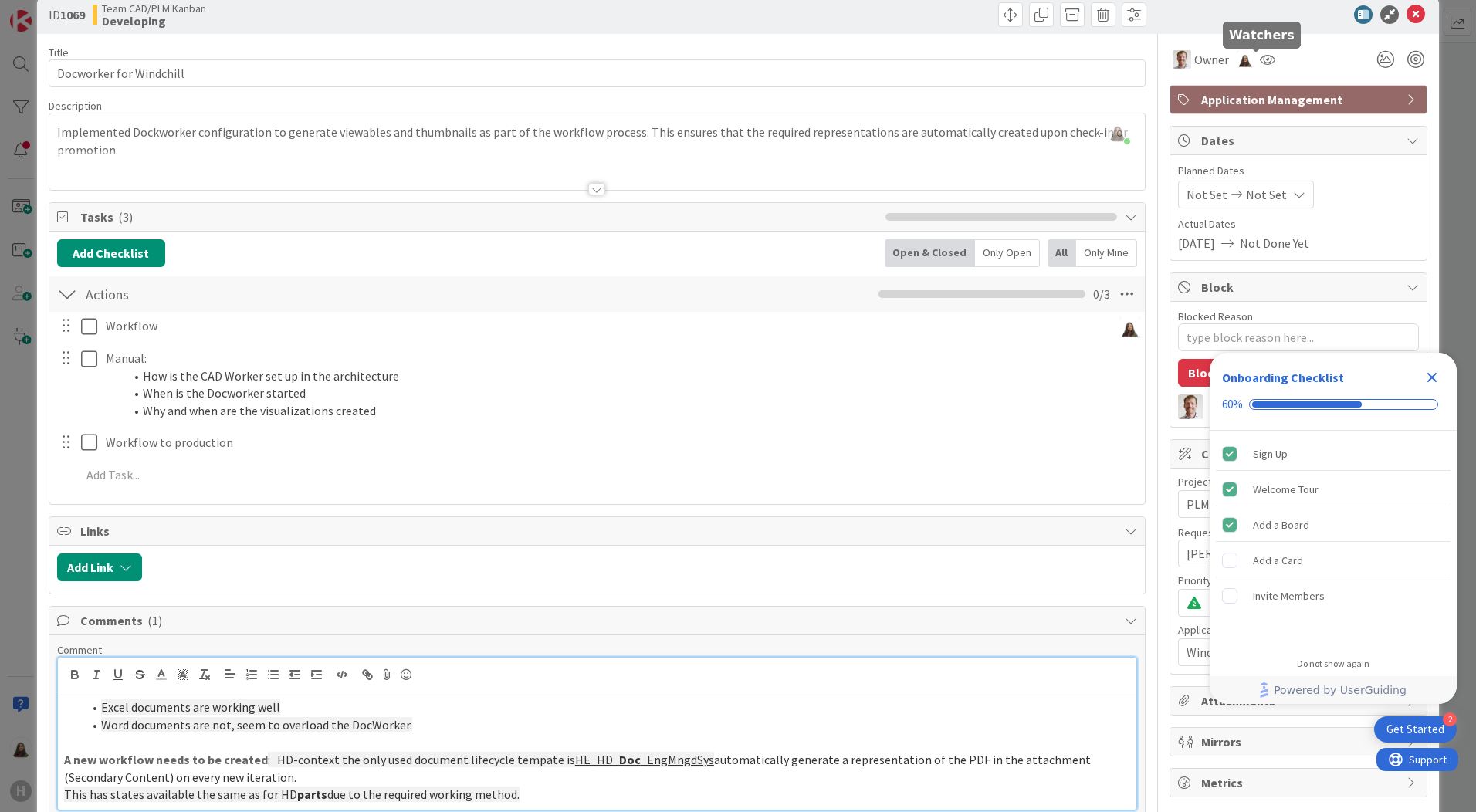
scroll to position [0, 0]
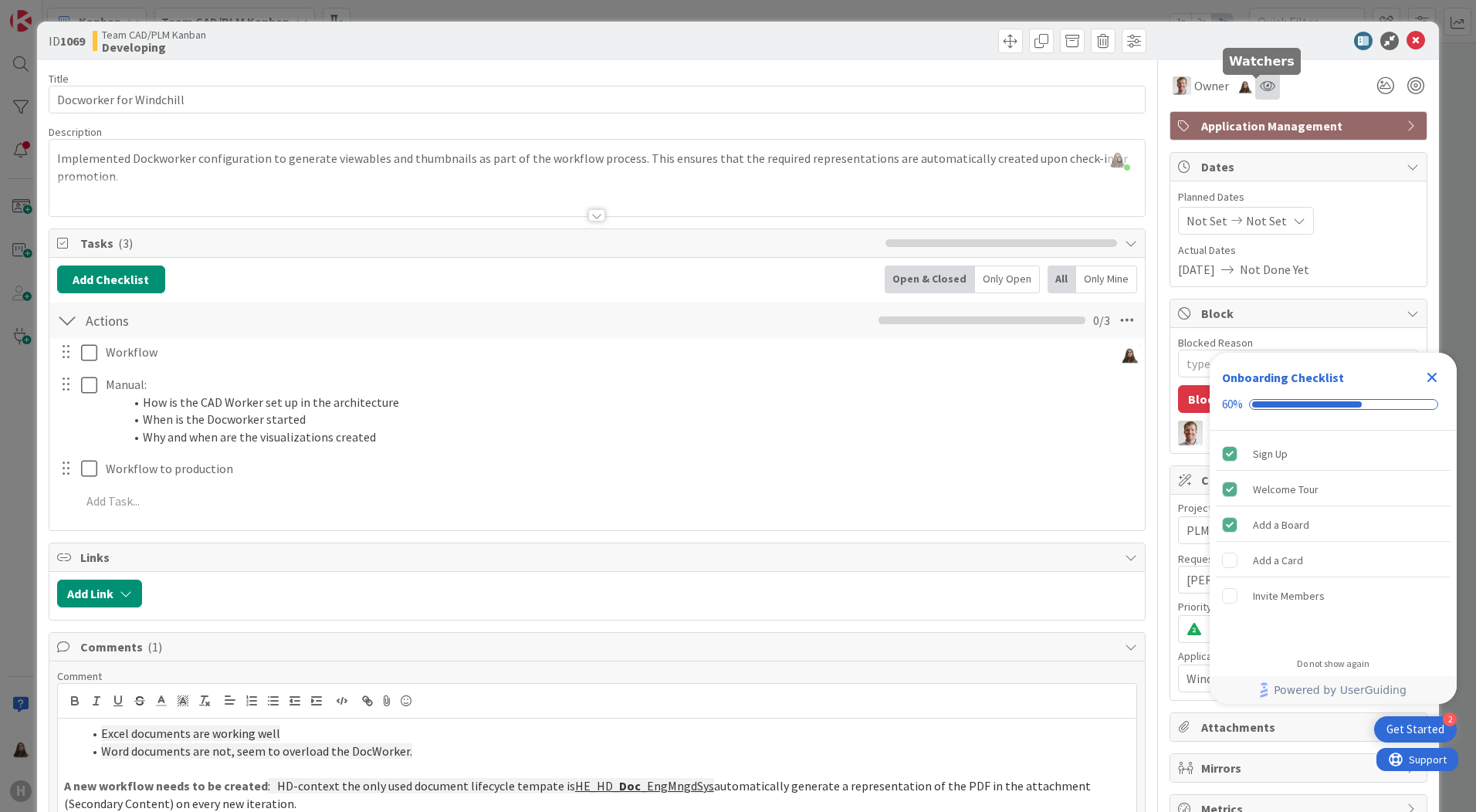
click at [1260, 91] on icon at bounding box center [1268, 86] width 16 height 12
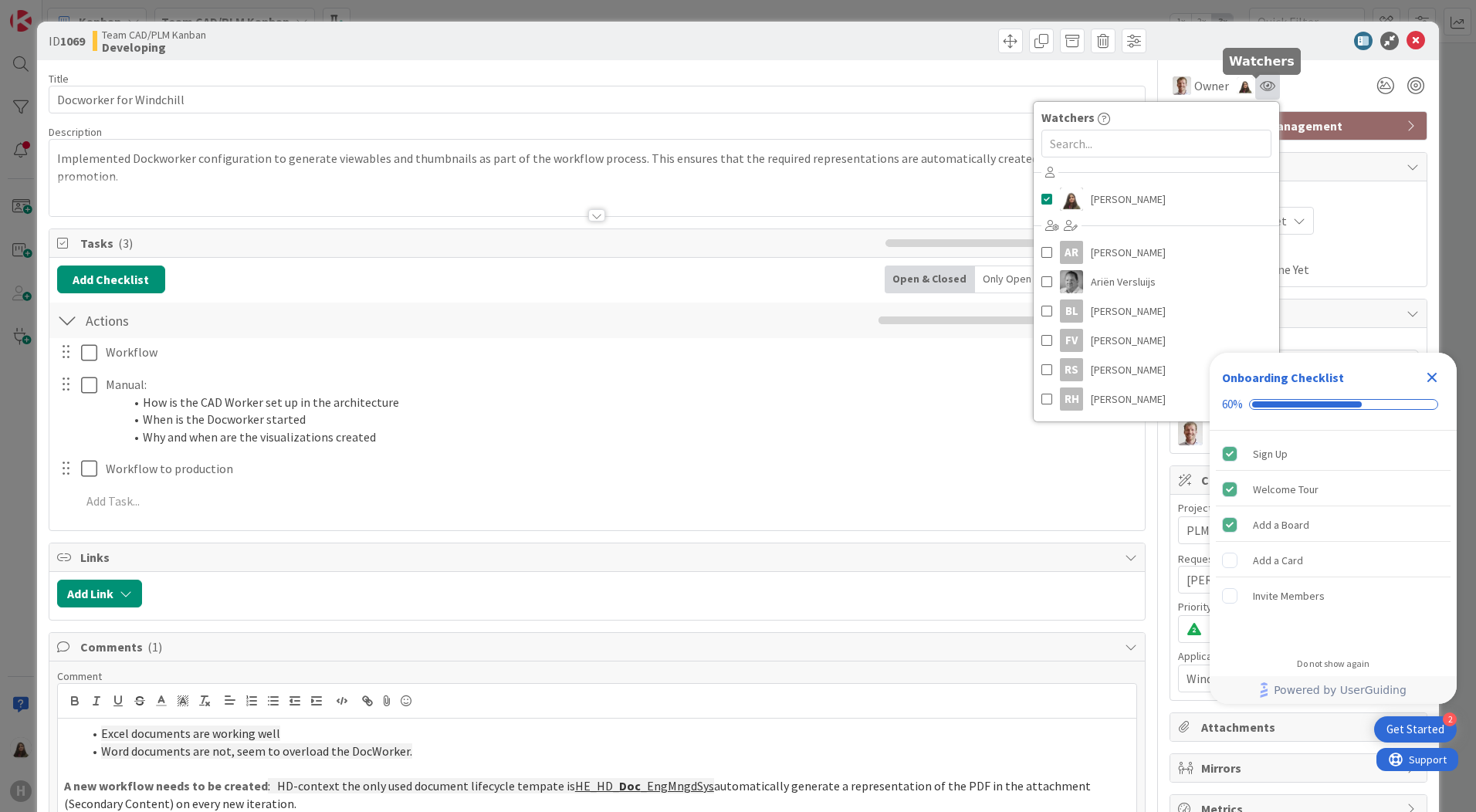
type textarea "x"
click at [1062, 145] on input "text" at bounding box center [1156, 143] width 230 height 28
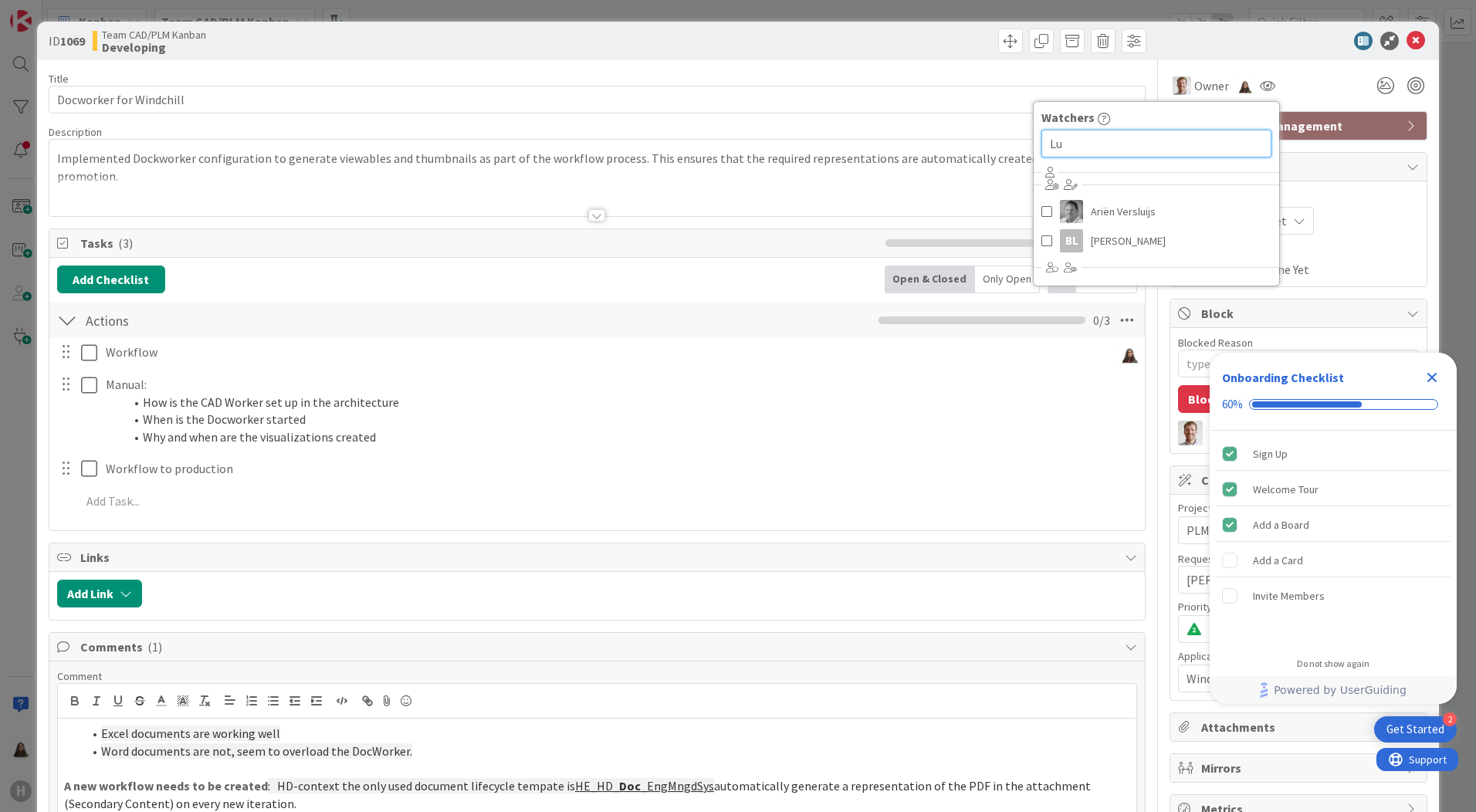
type input "L"
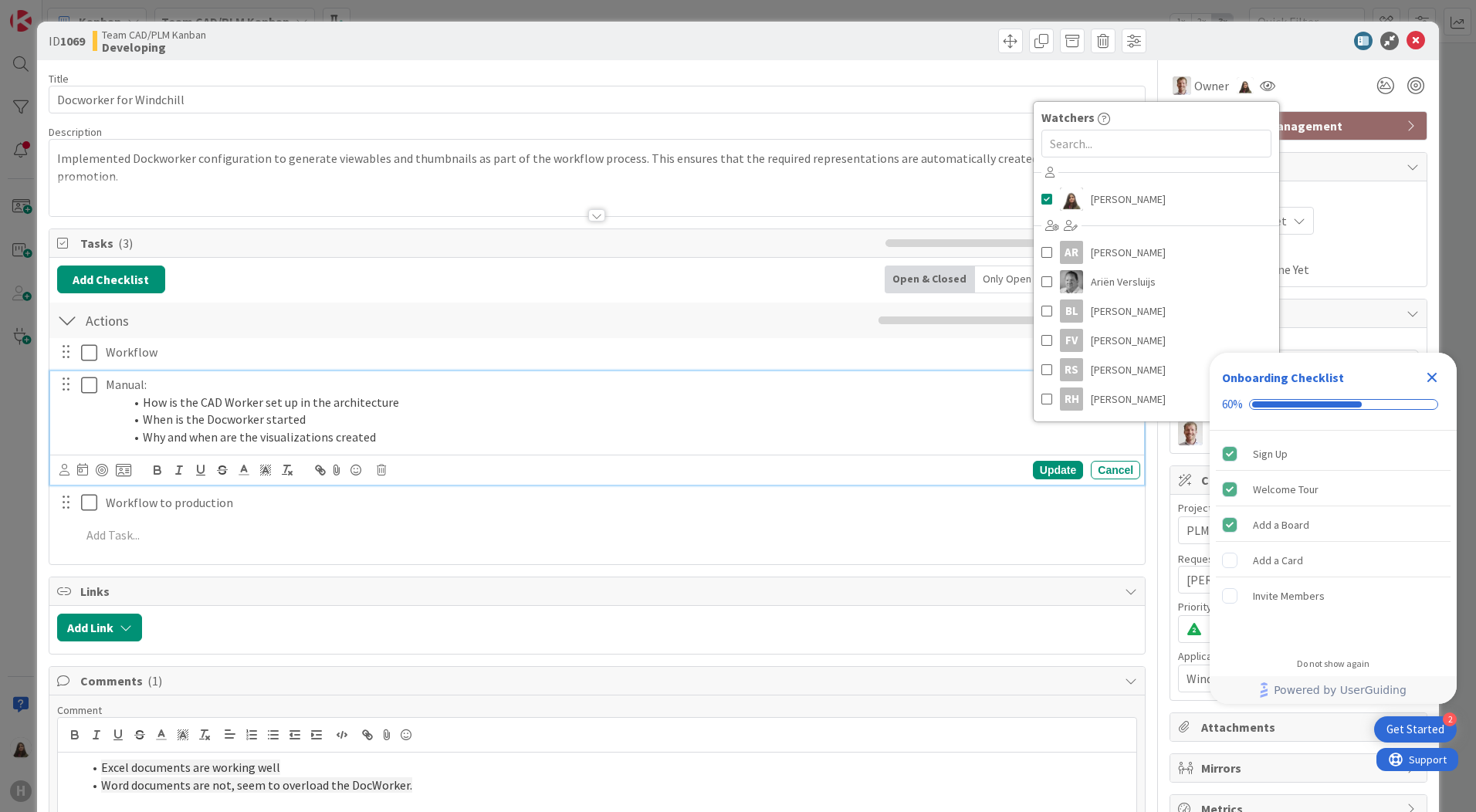
click at [638, 409] on li "How is the CAD Worker set up in the architecture" at bounding box center [629, 403] width 1009 height 18
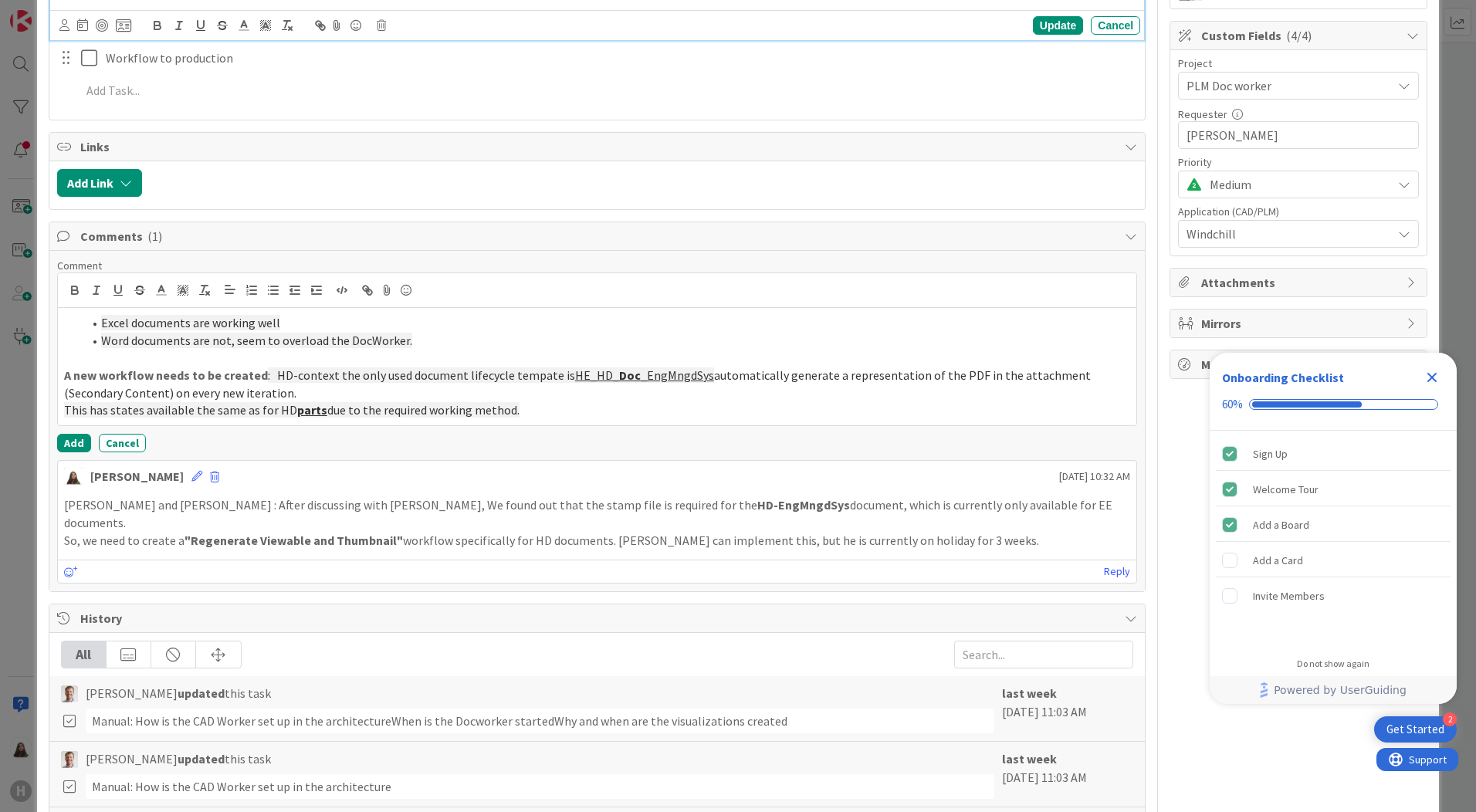
scroll to position [445, 0]
drag, startPoint x: 210, startPoint y: 343, endPoint x: 228, endPoint y: 346, distance: 18.2
click at [228, 346] on span "Word documents are not, seem to overload the DocWorker." at bounding box center [257, 340] width 311 height 16
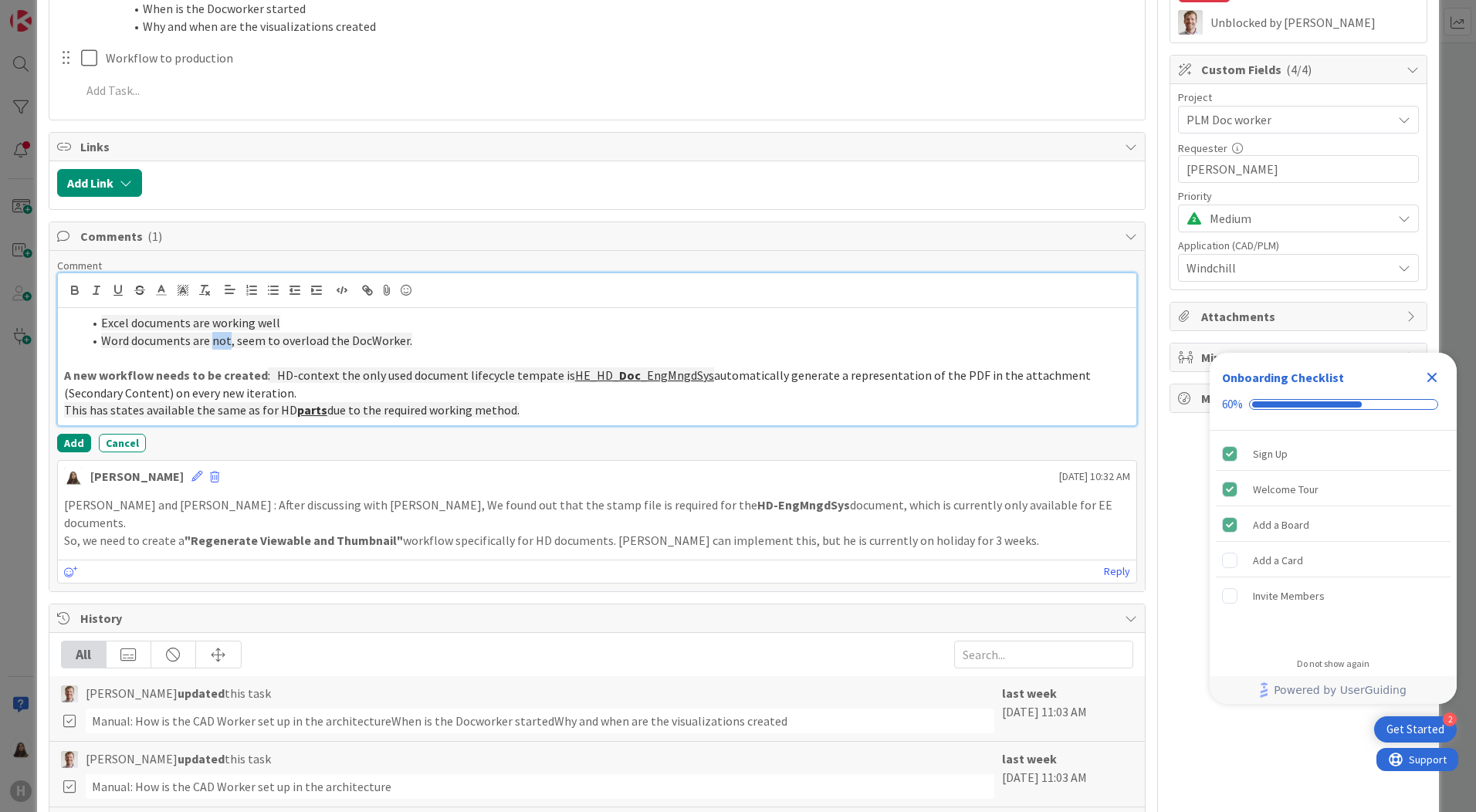
scroll to position [333, 0]
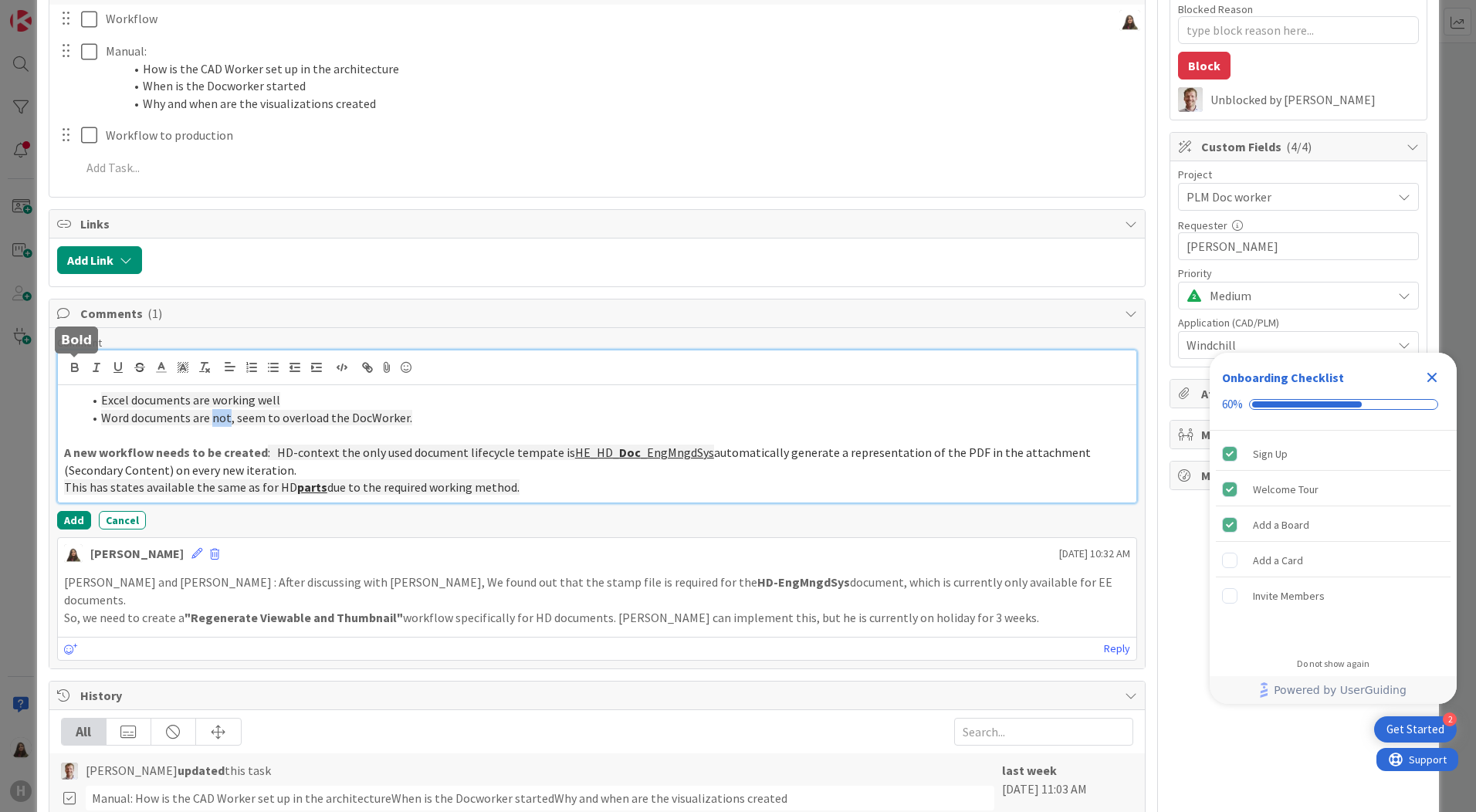
click at [75, 370] on icon "button" at bounding box center [75, 367] width 14 height 14
click at [443, 410] on li "Word documents are not , seem to overload the DocWorker." at bounding box center [607, 417] width 1047 height 18
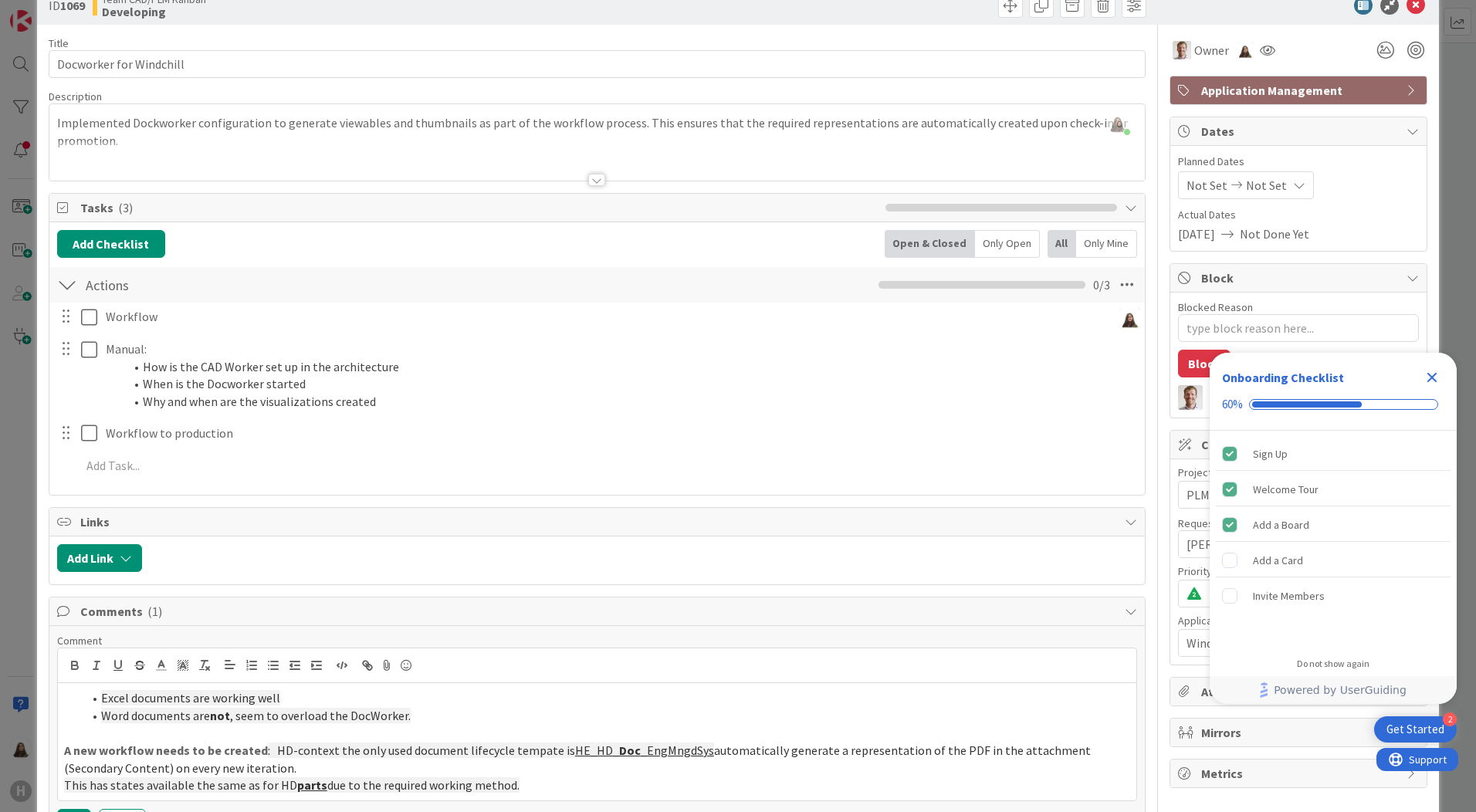
scroll to position [0, 0]
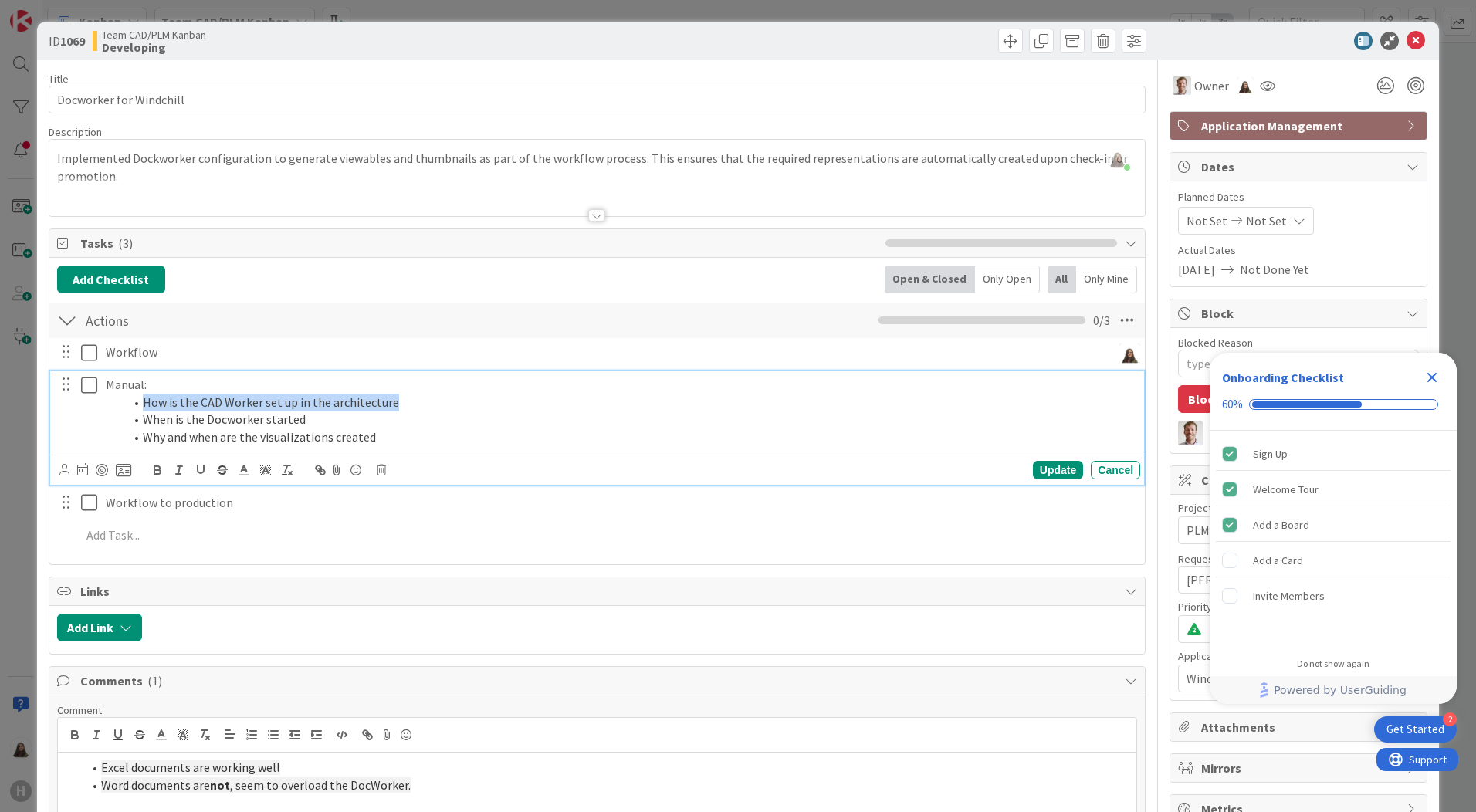
drag, startPoint x: 142, startPoint y: 403, endPoint x: 391, endPoint y: 405, distance: 249.0
click at [391, 405] on li "How is the CAD Worker set up in the architecture" at bounding box center [629, 403] width 1009 height 18
drag, startPoint x: 361, startPoint y: 396, endPoint x: 424, endPoint y: 275, distance: 136.4
click at [424, 275] on div "Add Checklist Open & Closed Only Open All Only Mine" at bounding box center [597, 279] width 1080 height 28
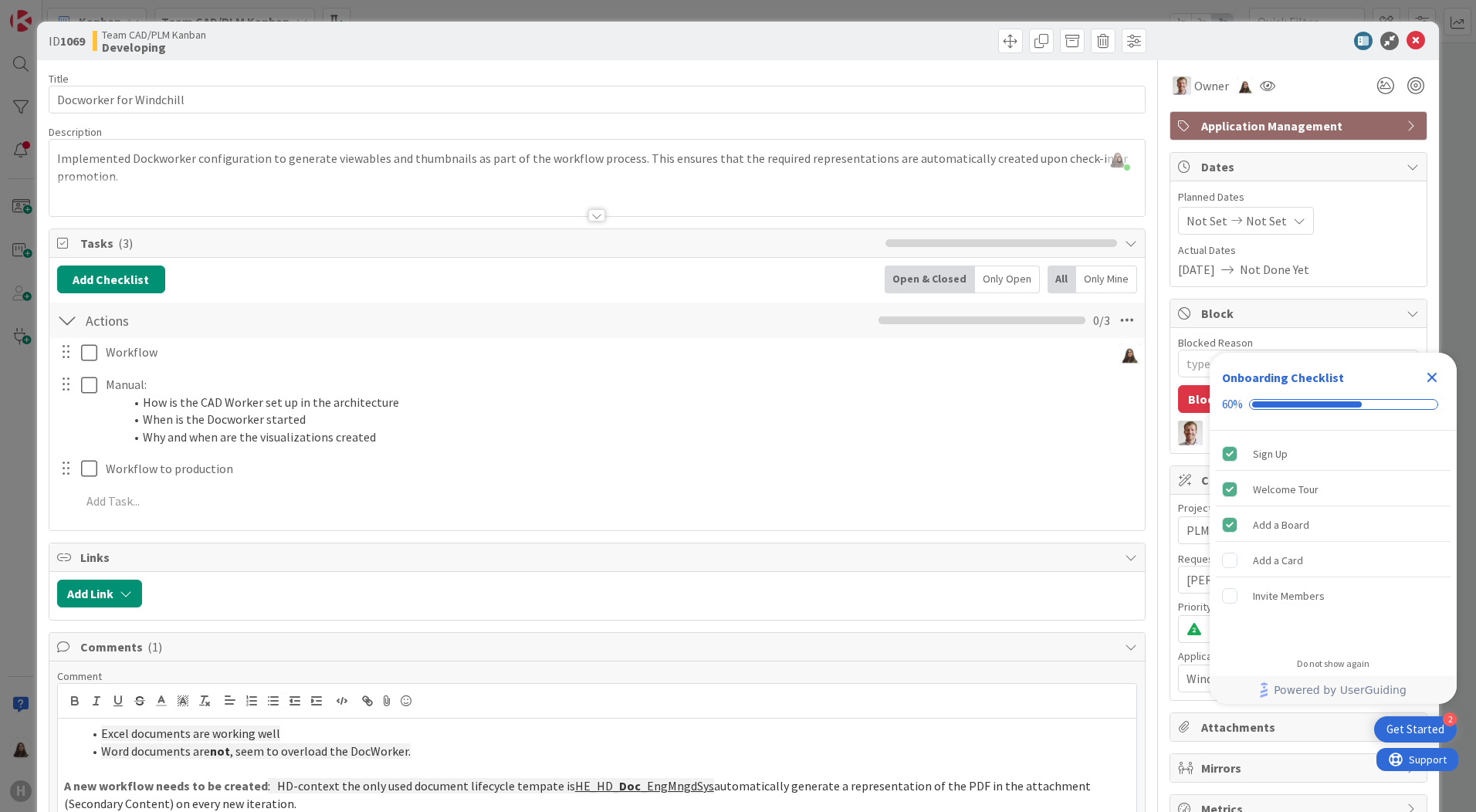
click at [1439, 720] on div "2 Get Started" at bounding box center [1416, 729] width 83 height 26
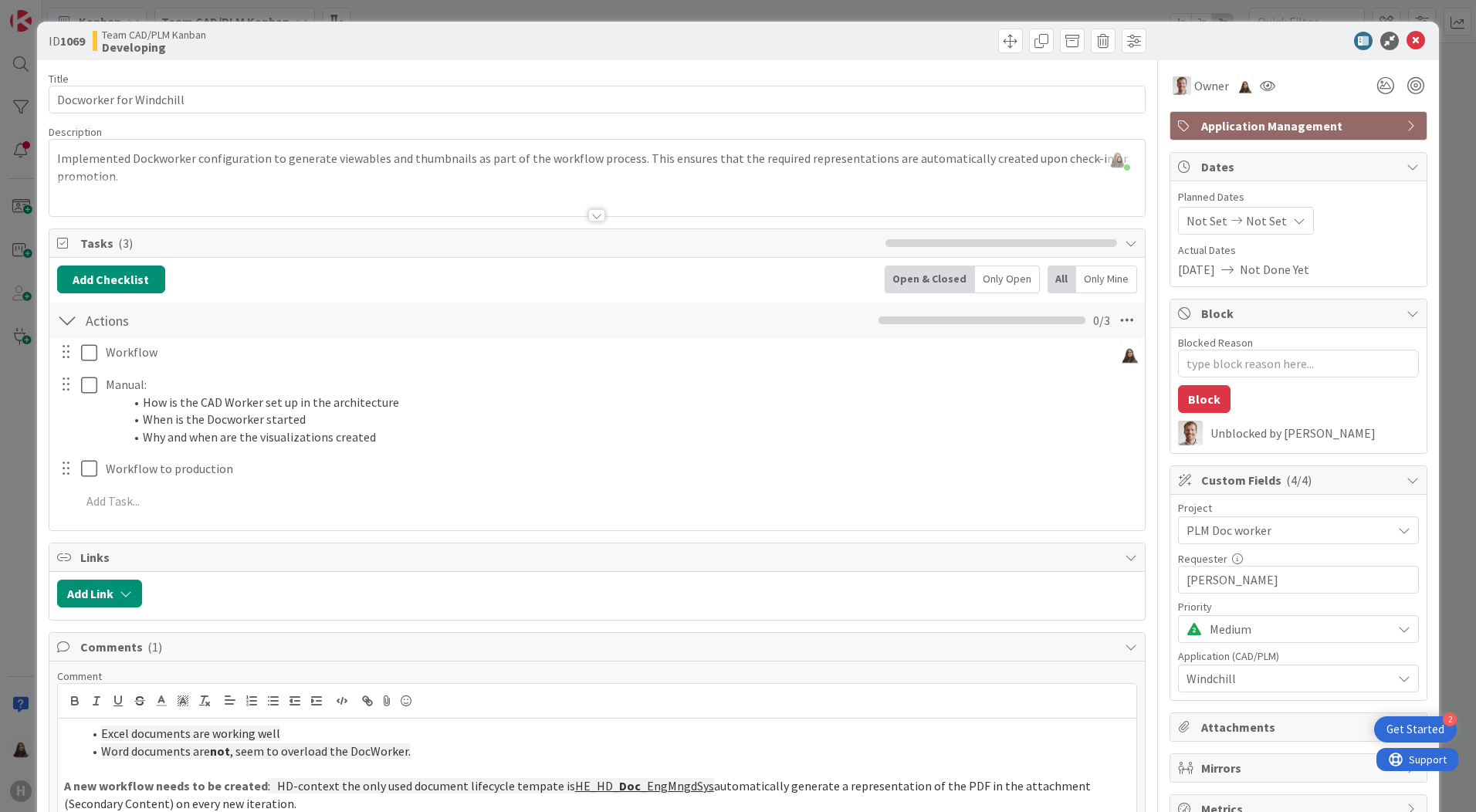
click at [1414, 726] on div "Get Started" at bounding box center [1415, 729] width 58 height 16
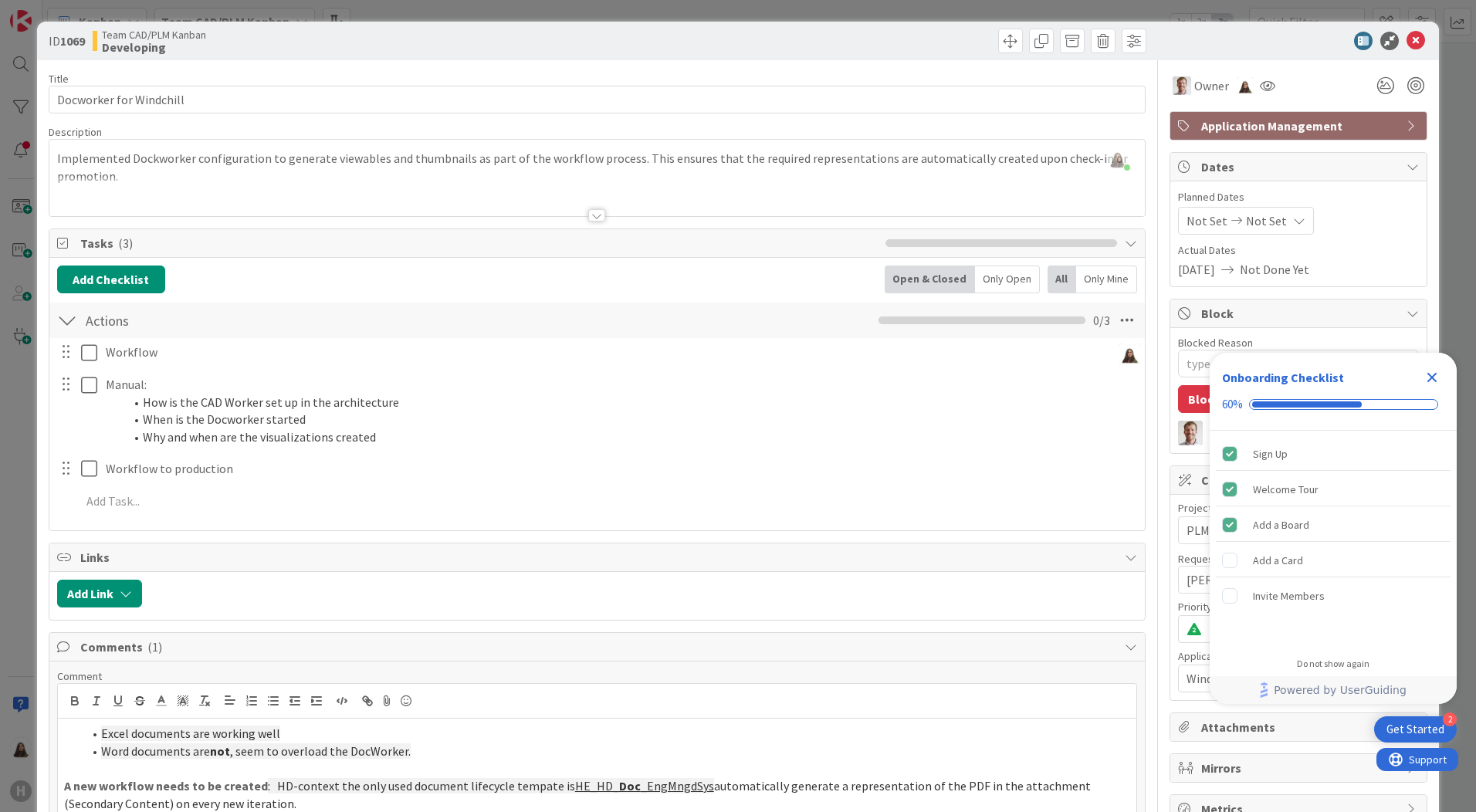
click at [1449, 718] on div "2" at bounding box center [1449, 719] width 14 height 14
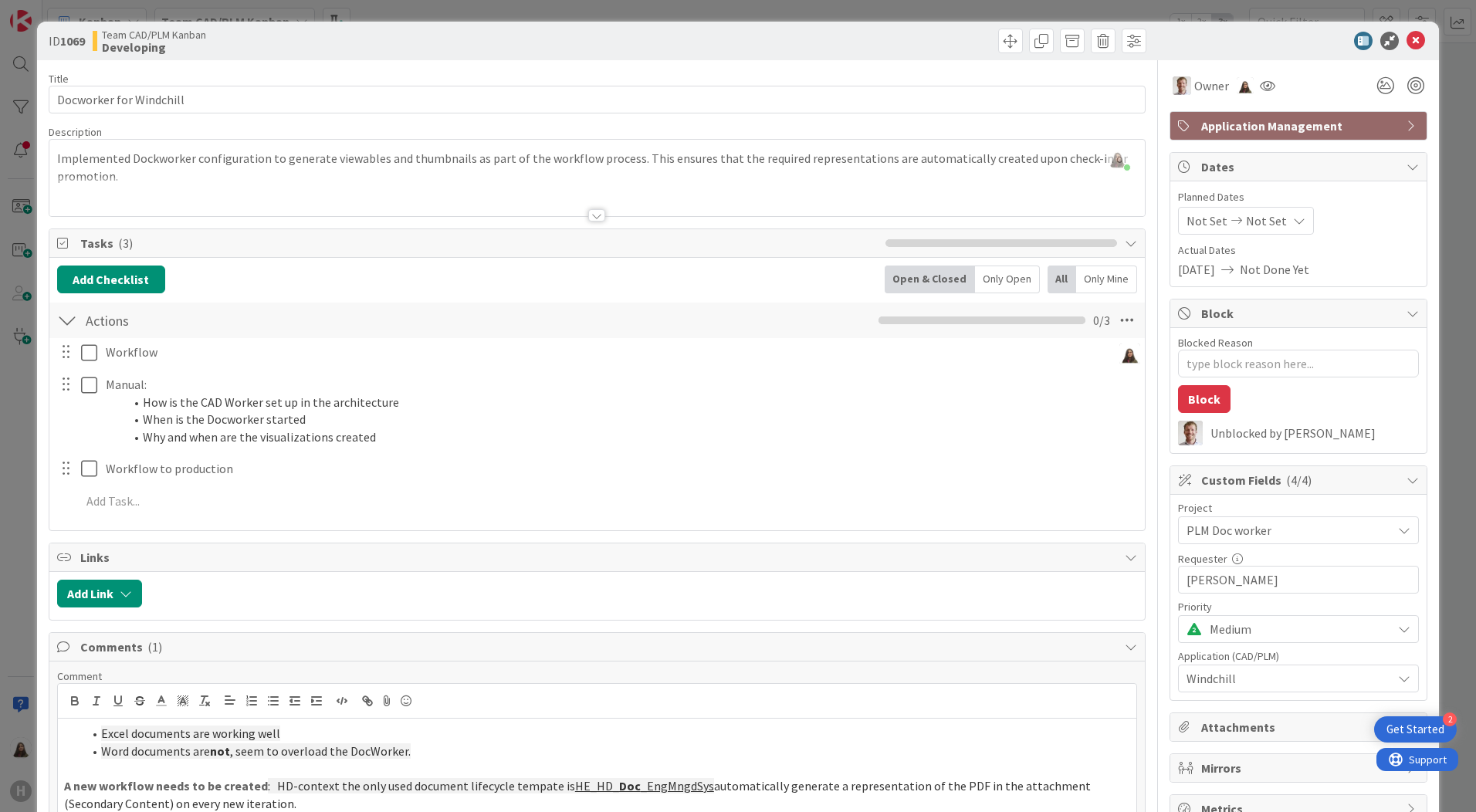
click at [1449, 718] on div "2" at bounding box center [1449, 719] width 14 height 14
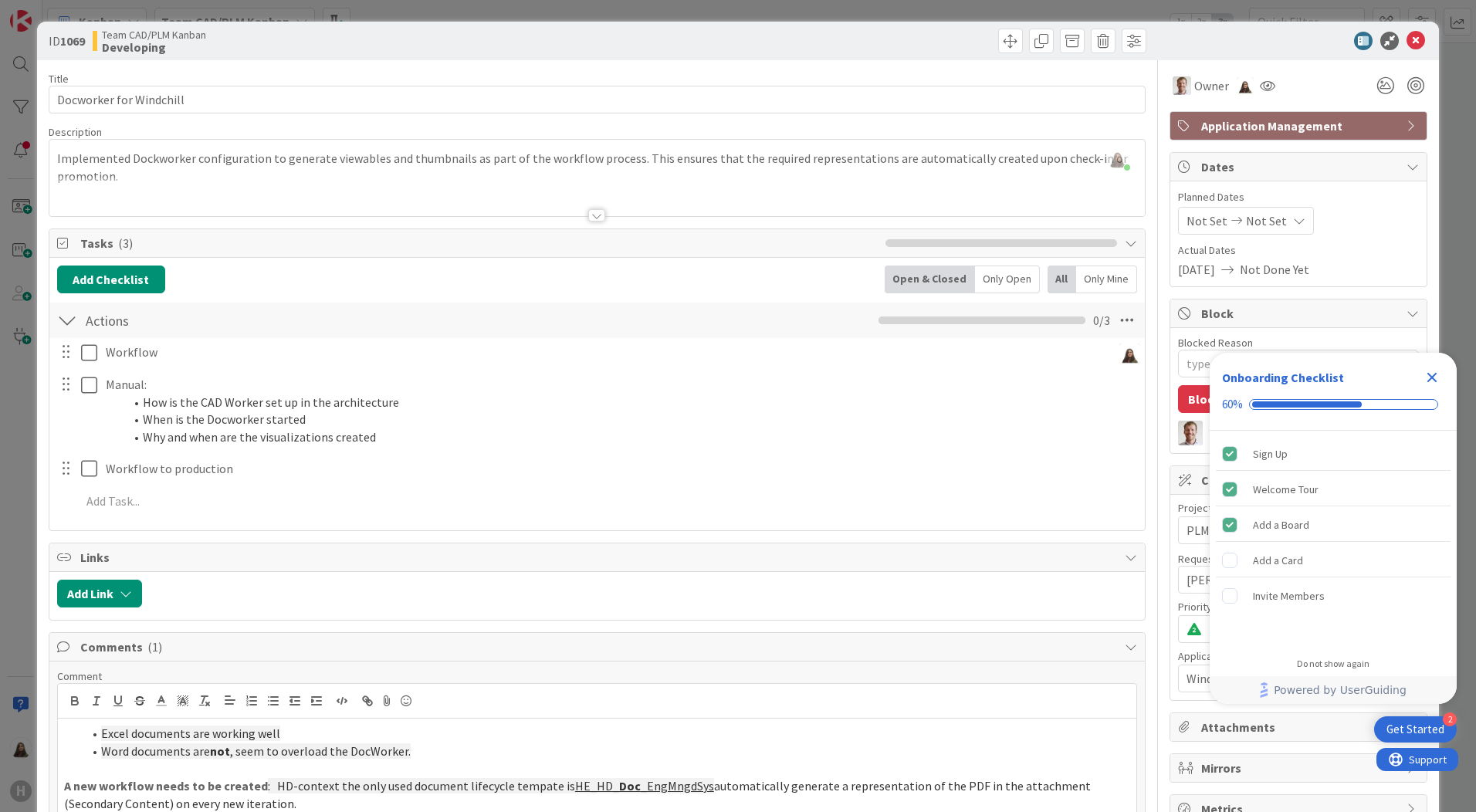
click at [1421, 733] on div "Get Started" at bounding box center [1415, 729] width 58 height 16
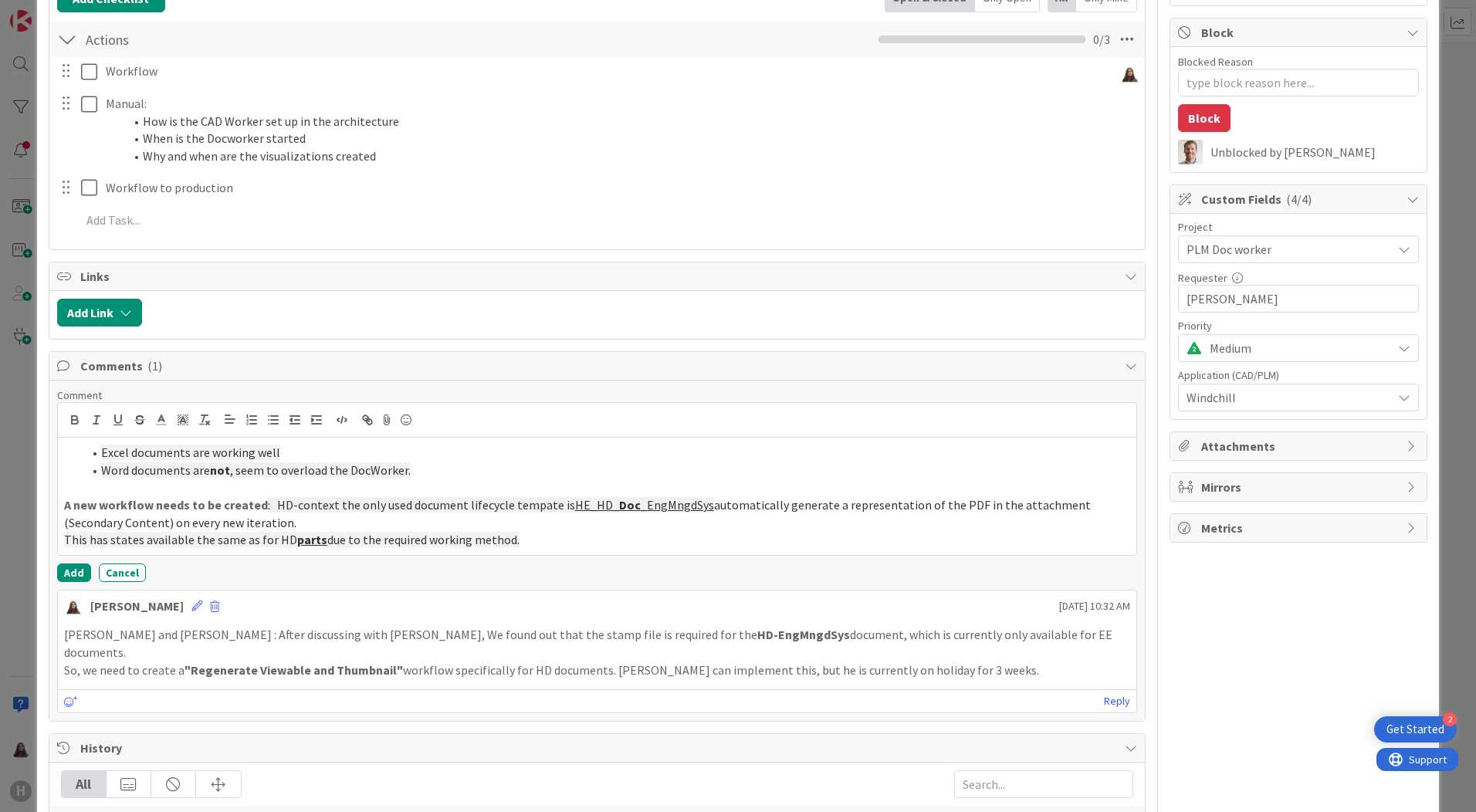
scroll to position [308, 0]
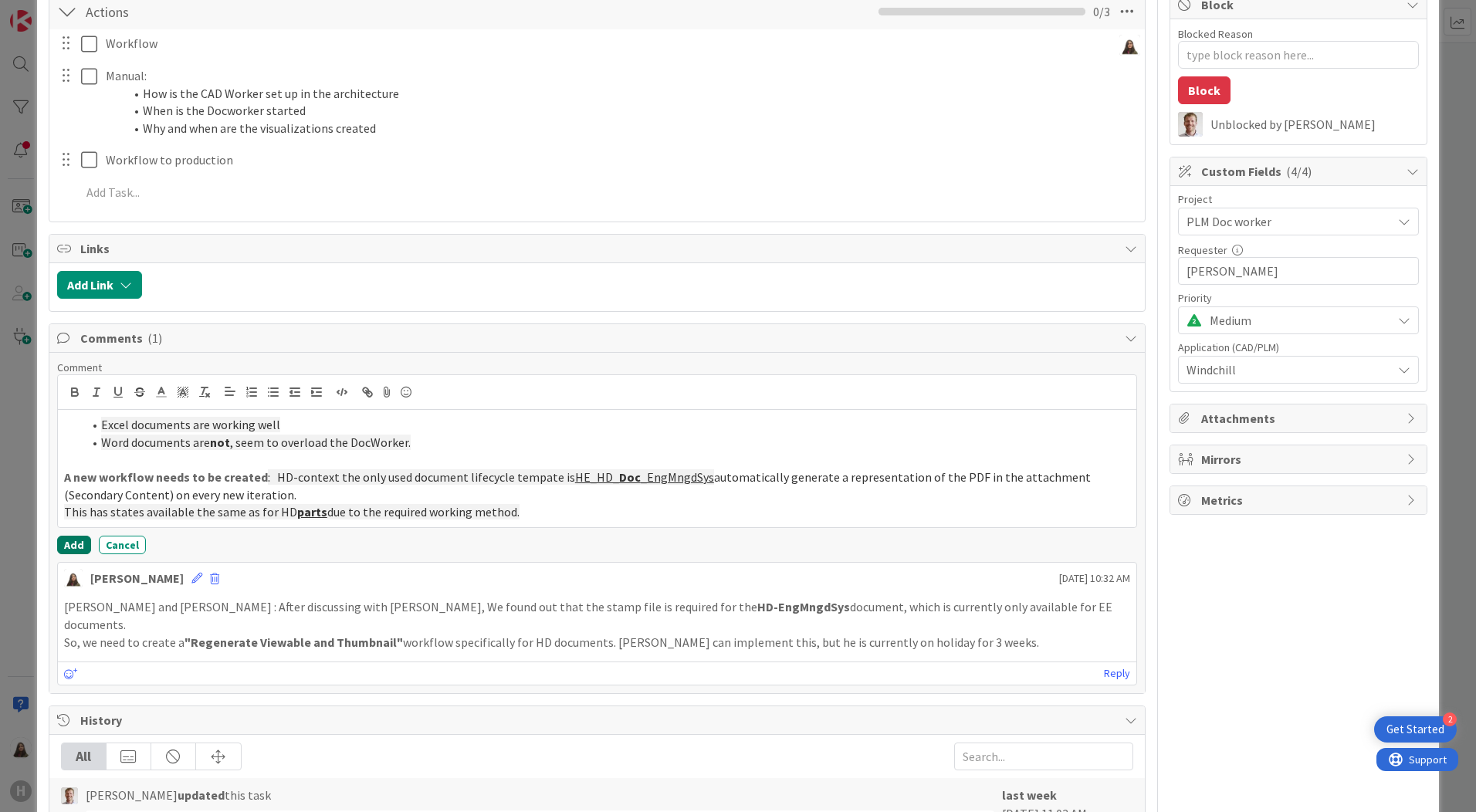
click at [76, 549] on button "Add" at bounding box center [73, 544] width 34 height 18
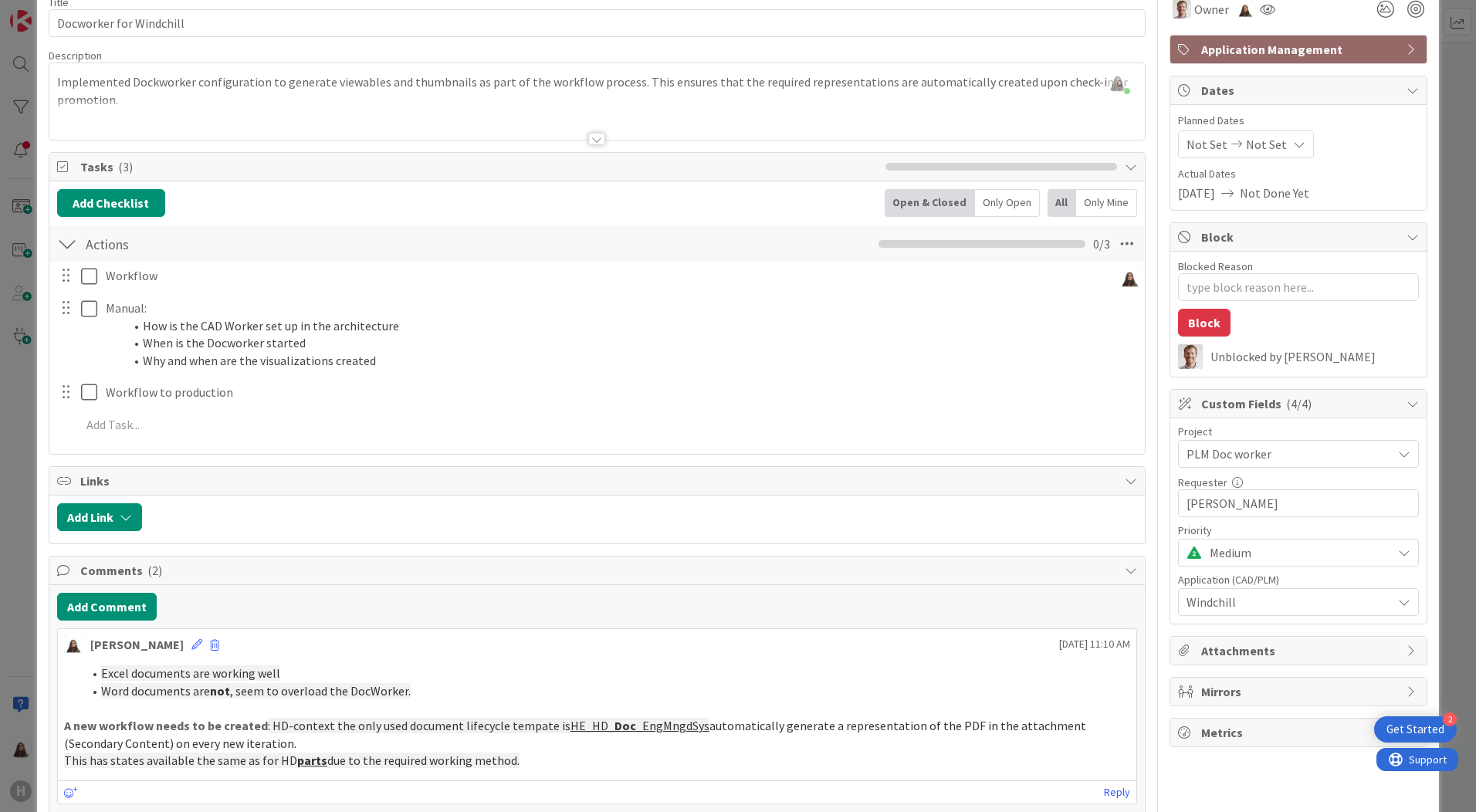
scroll to position [0, 0]
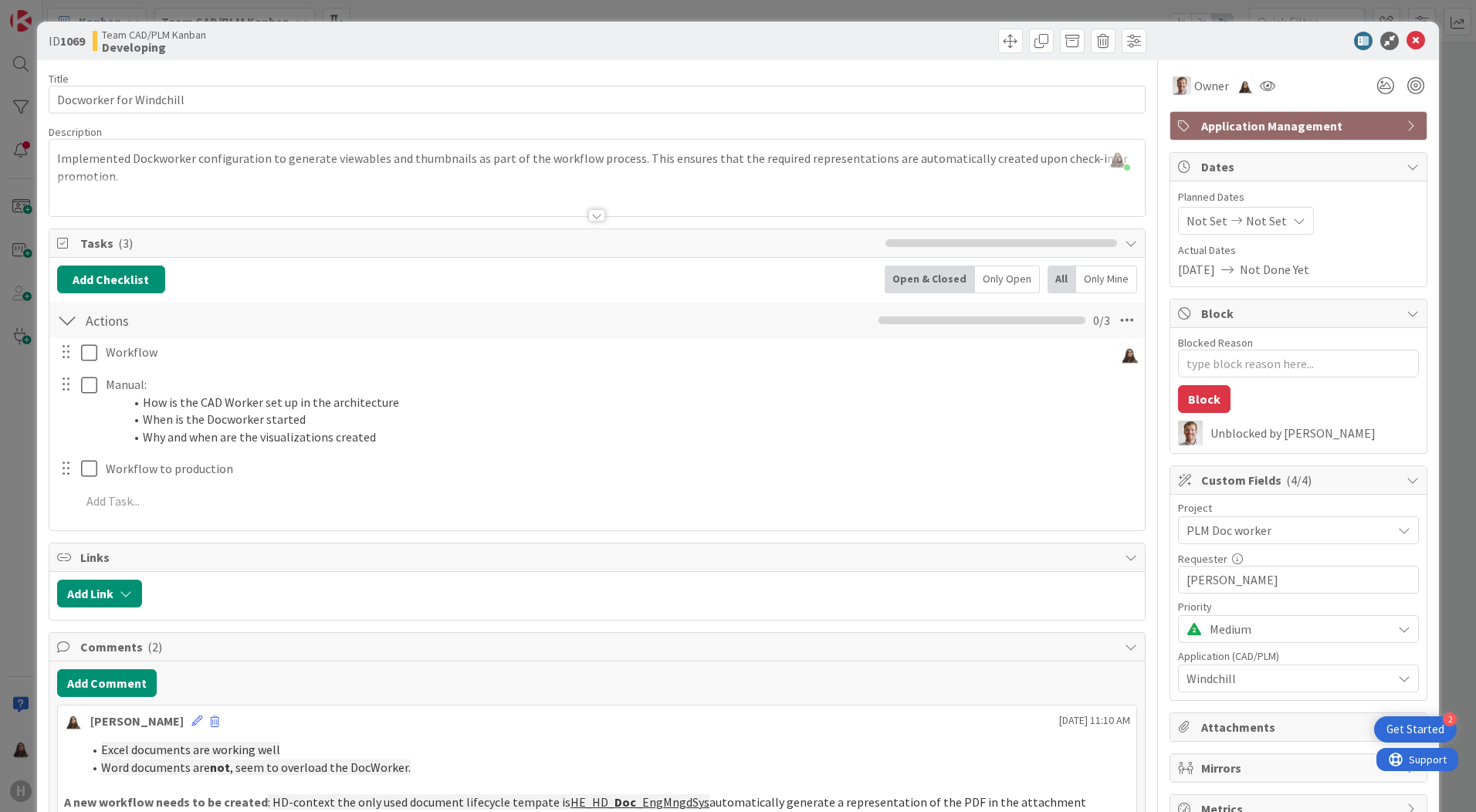
type textarea "x"
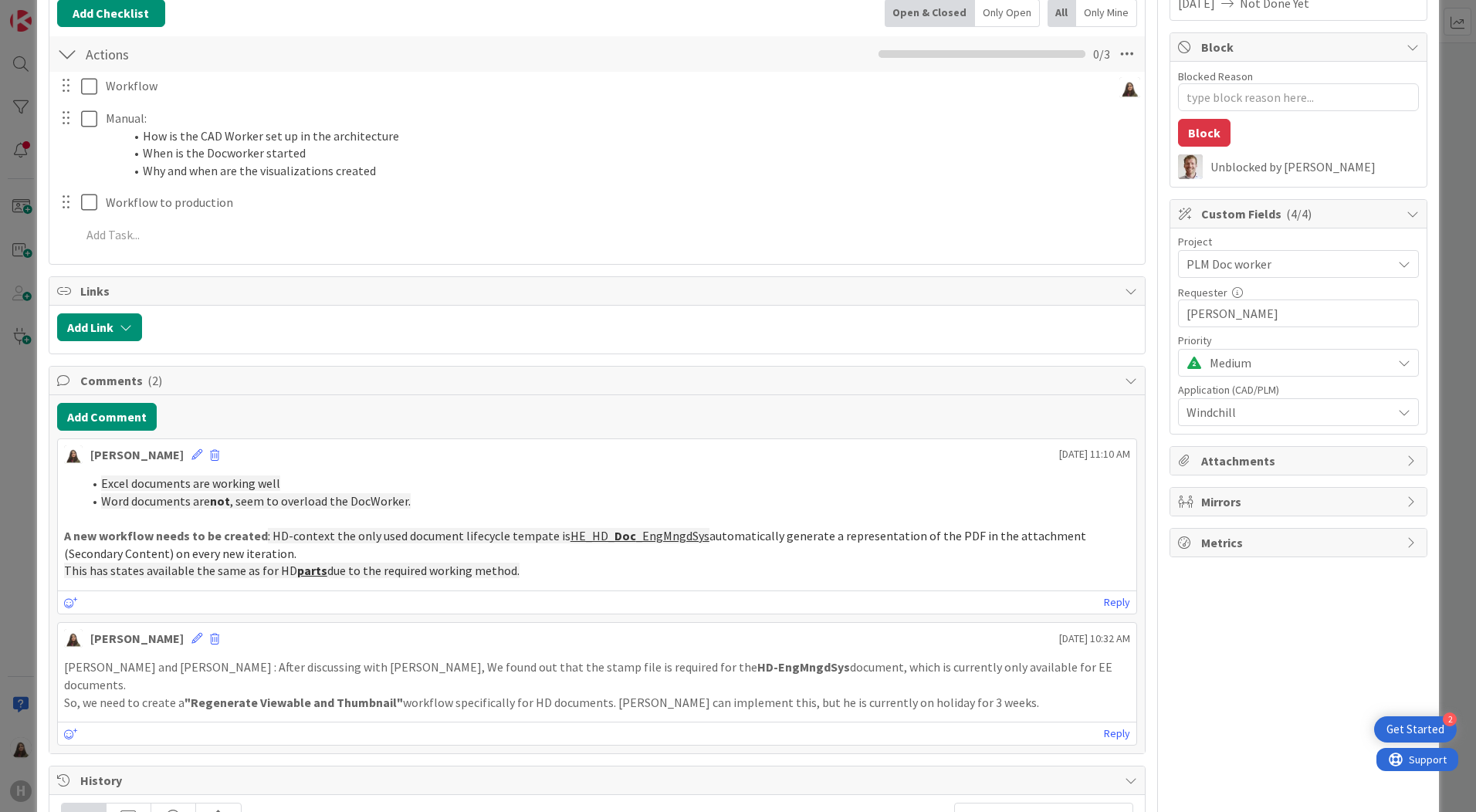
scroll to position [340, 0]
